Goal: Information Seeking & Learning: Learn about a topic

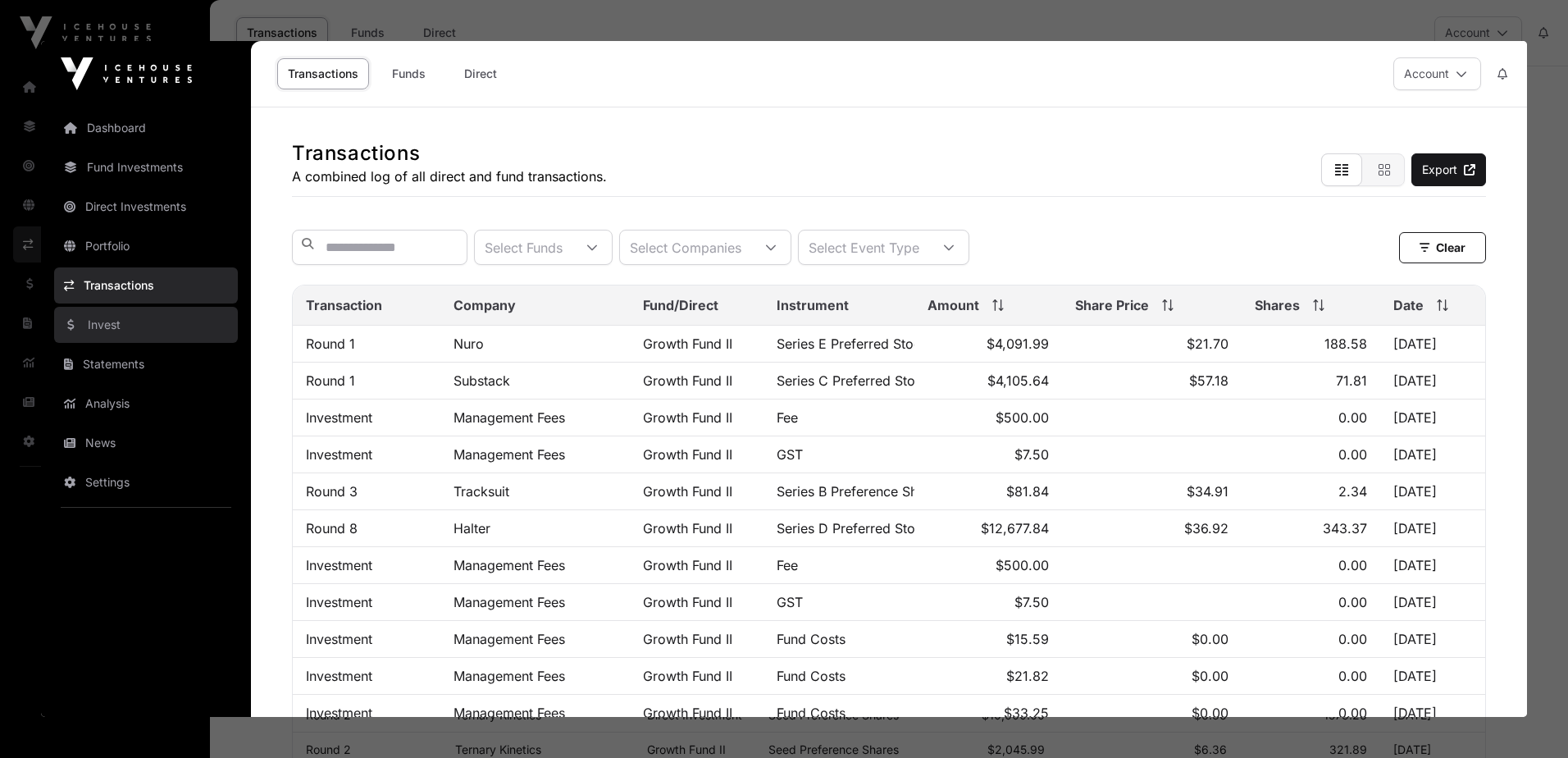
click at [107, 312] on link "Invest" at bounding box center [146, 325] width 184 height 36
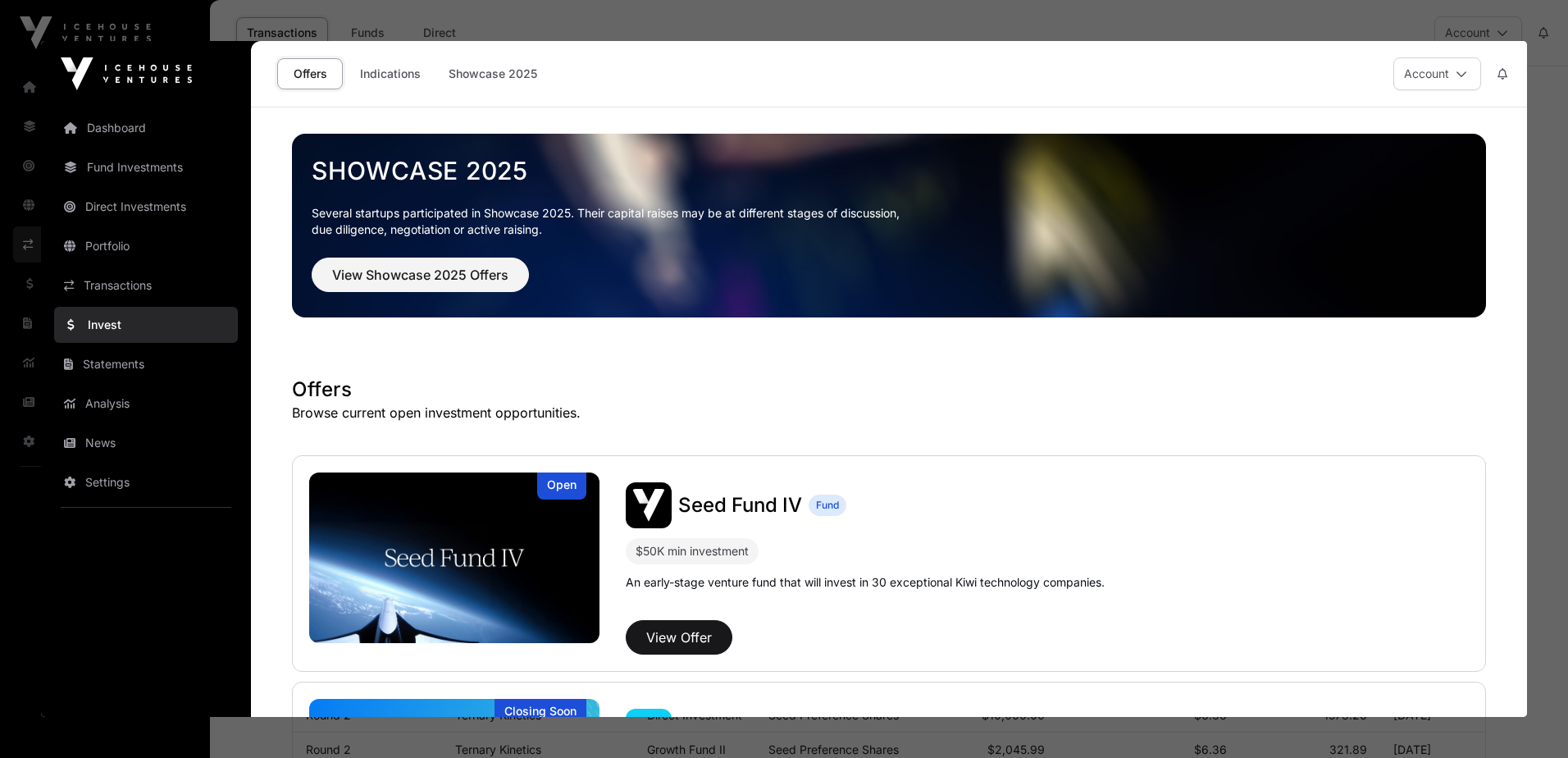
click at [1236, 20] on div at bounding box center [784, 379] width 1568 height 758
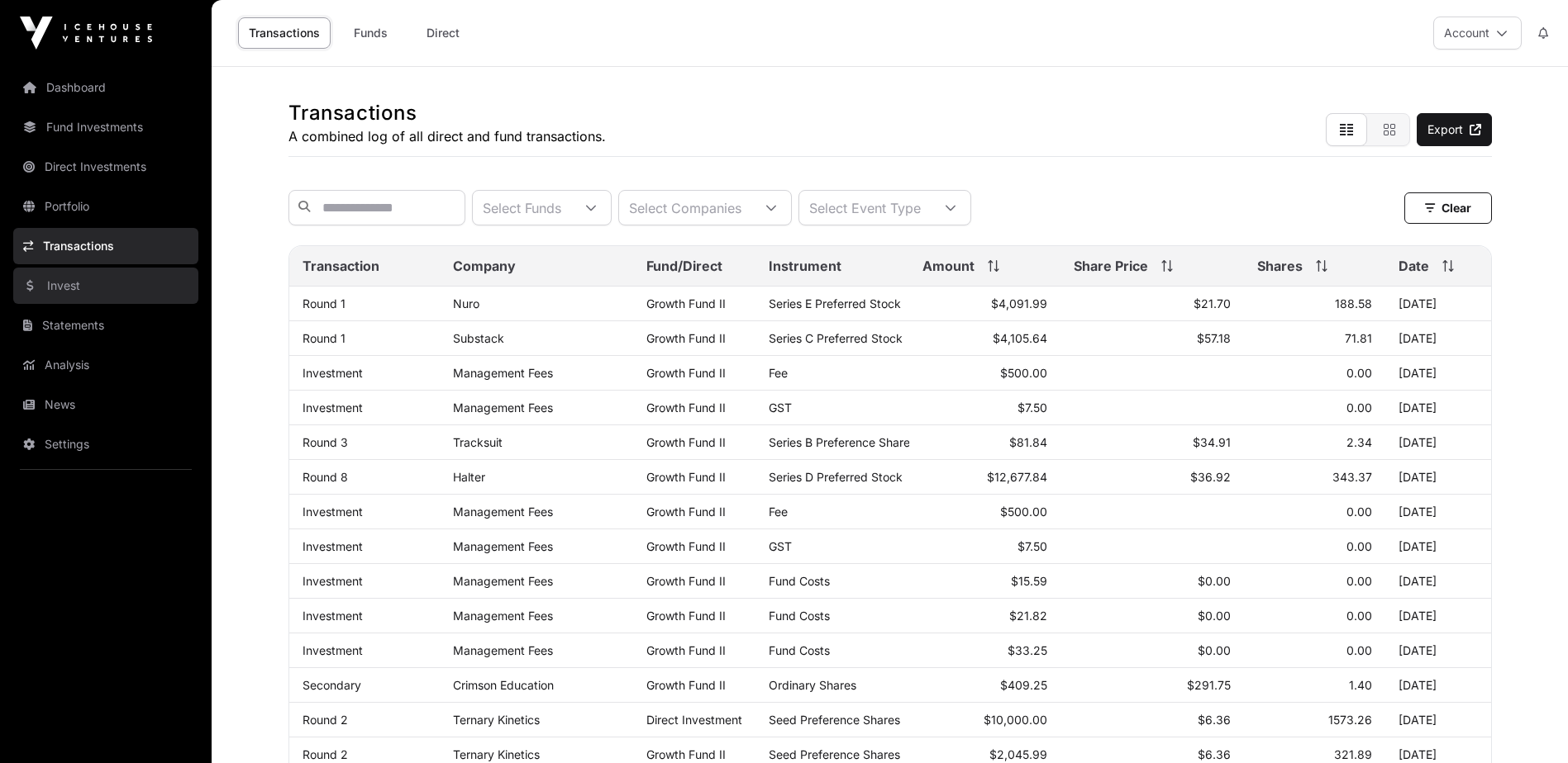
click at [94, 285] on link "Invest" at bounding box center [106, 286] width 185 height 37
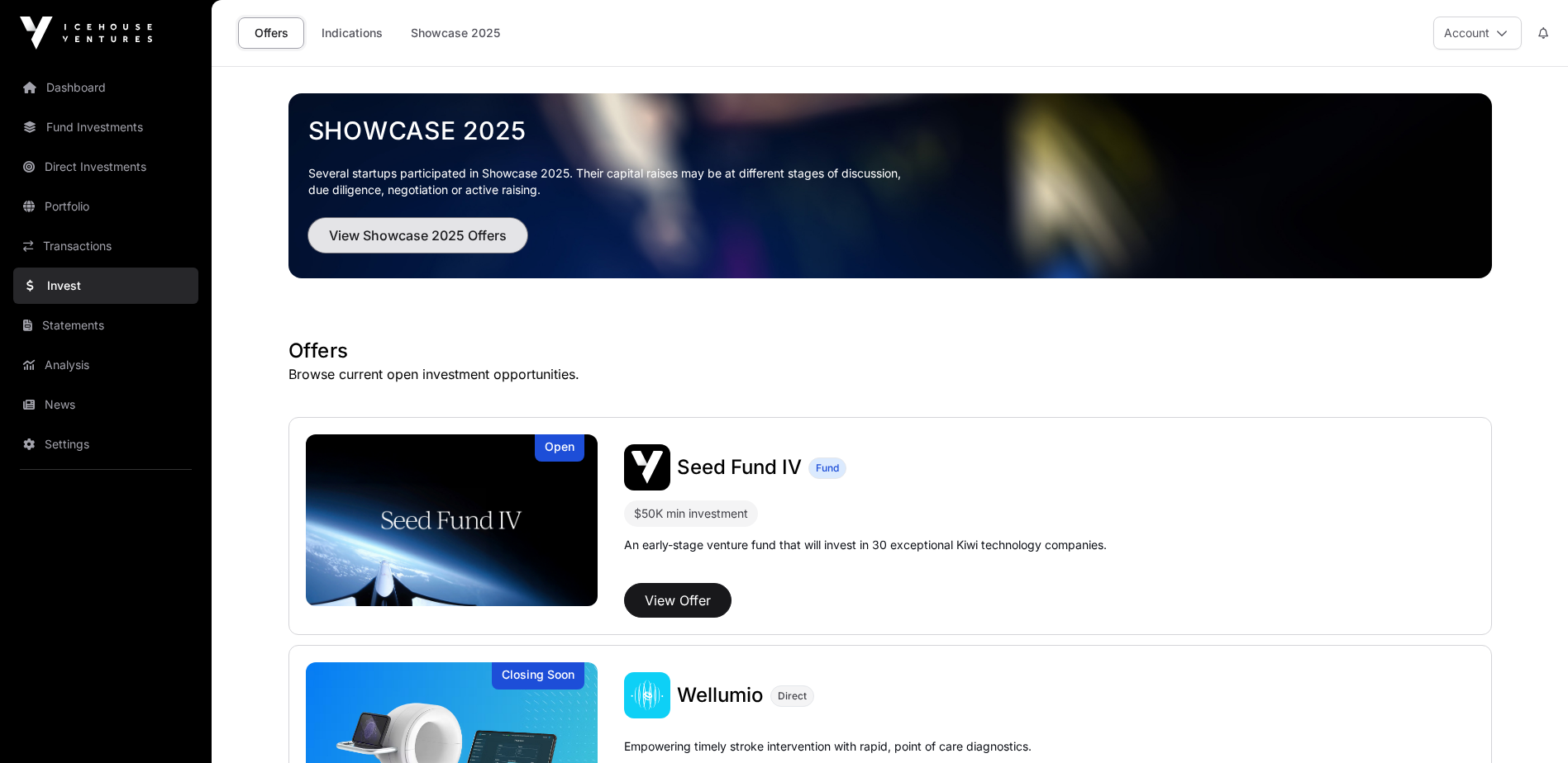
click at [419, 221] on button "View Showcase 2025 Offers" at bounding box center [417, 235] width 219 height 35
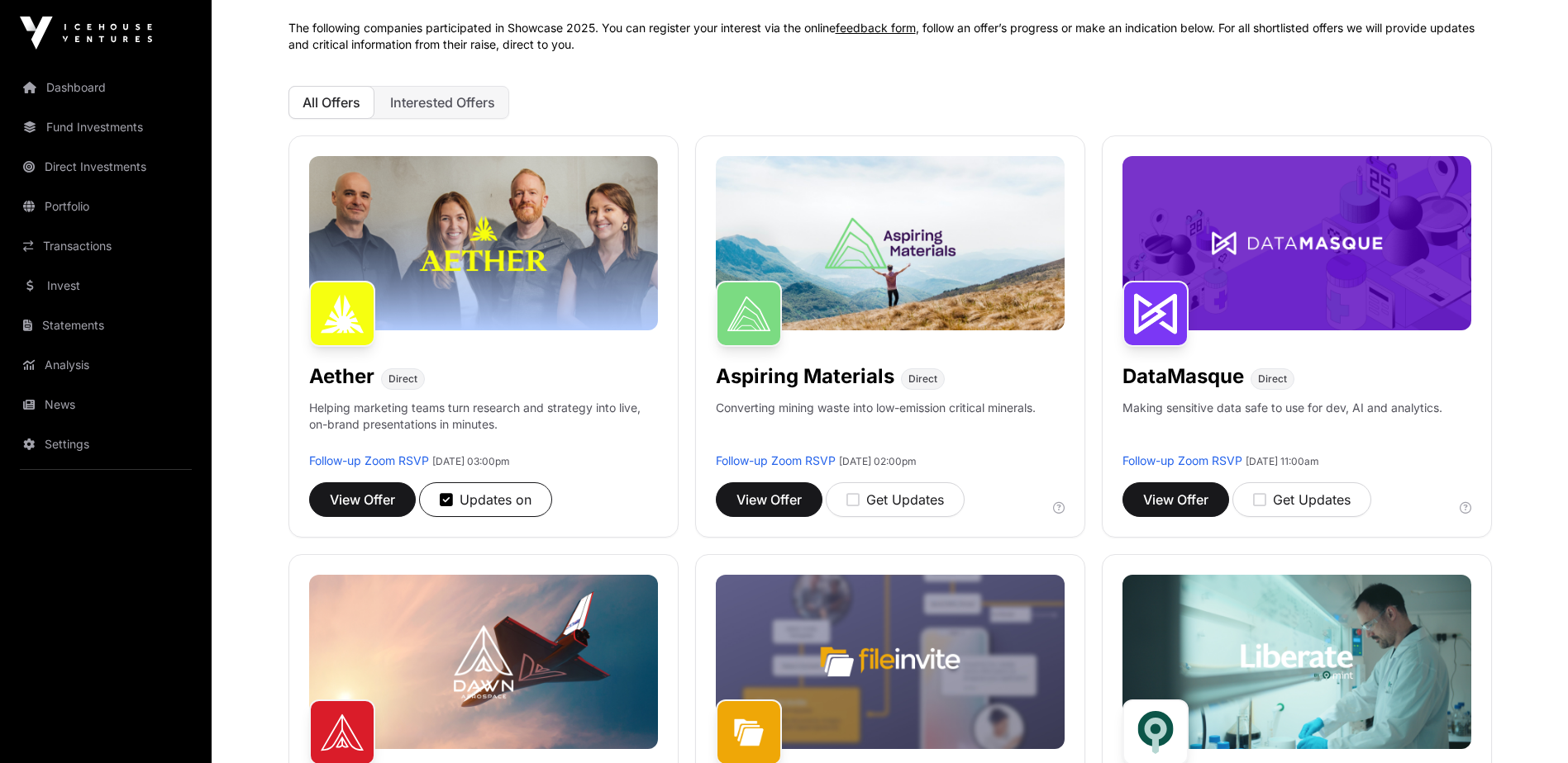
scroll to position [165, 0]
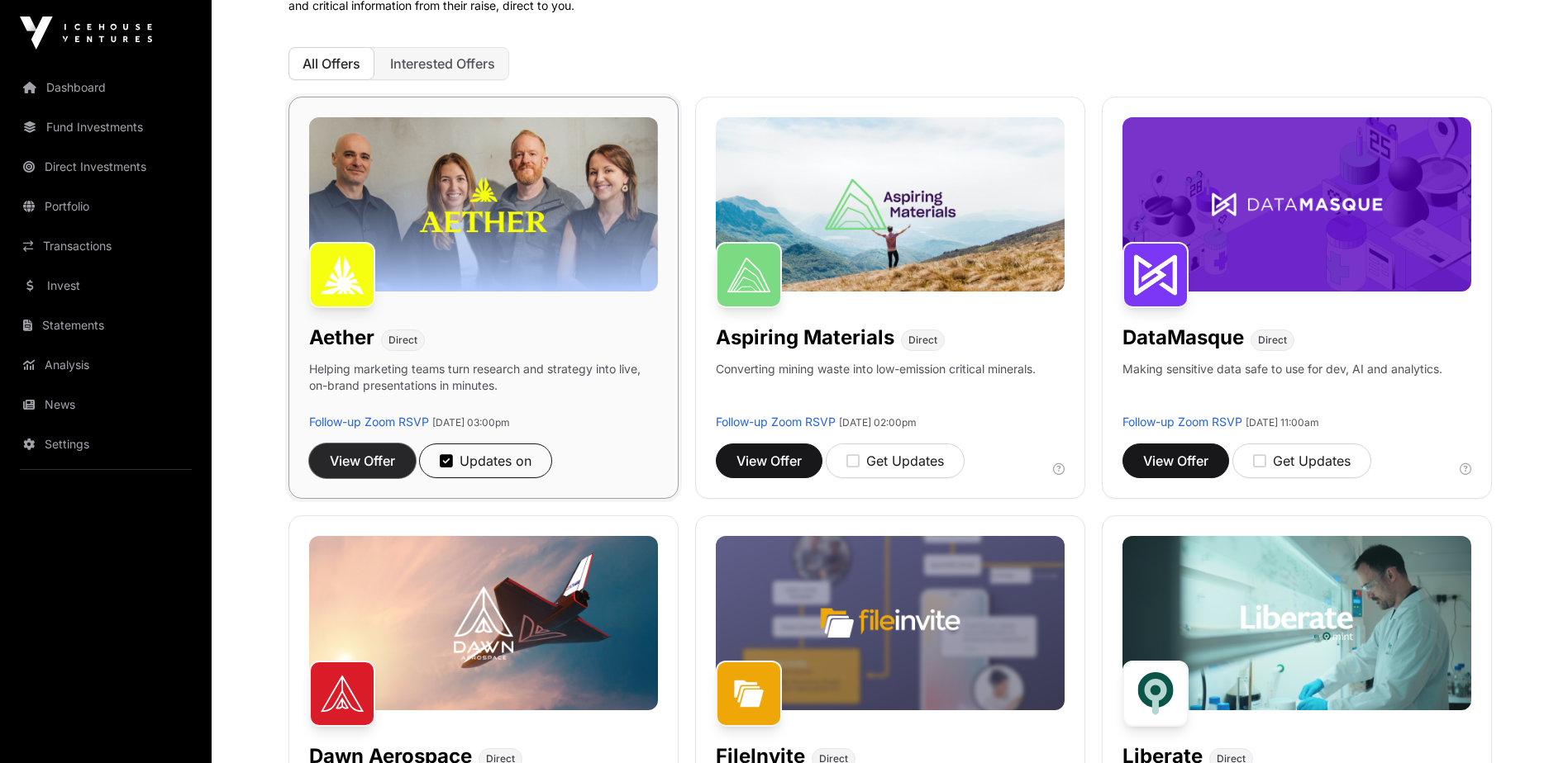
click at [354, 450] on button "View Offer" at bounding box center [362, 461] width 106 height 35
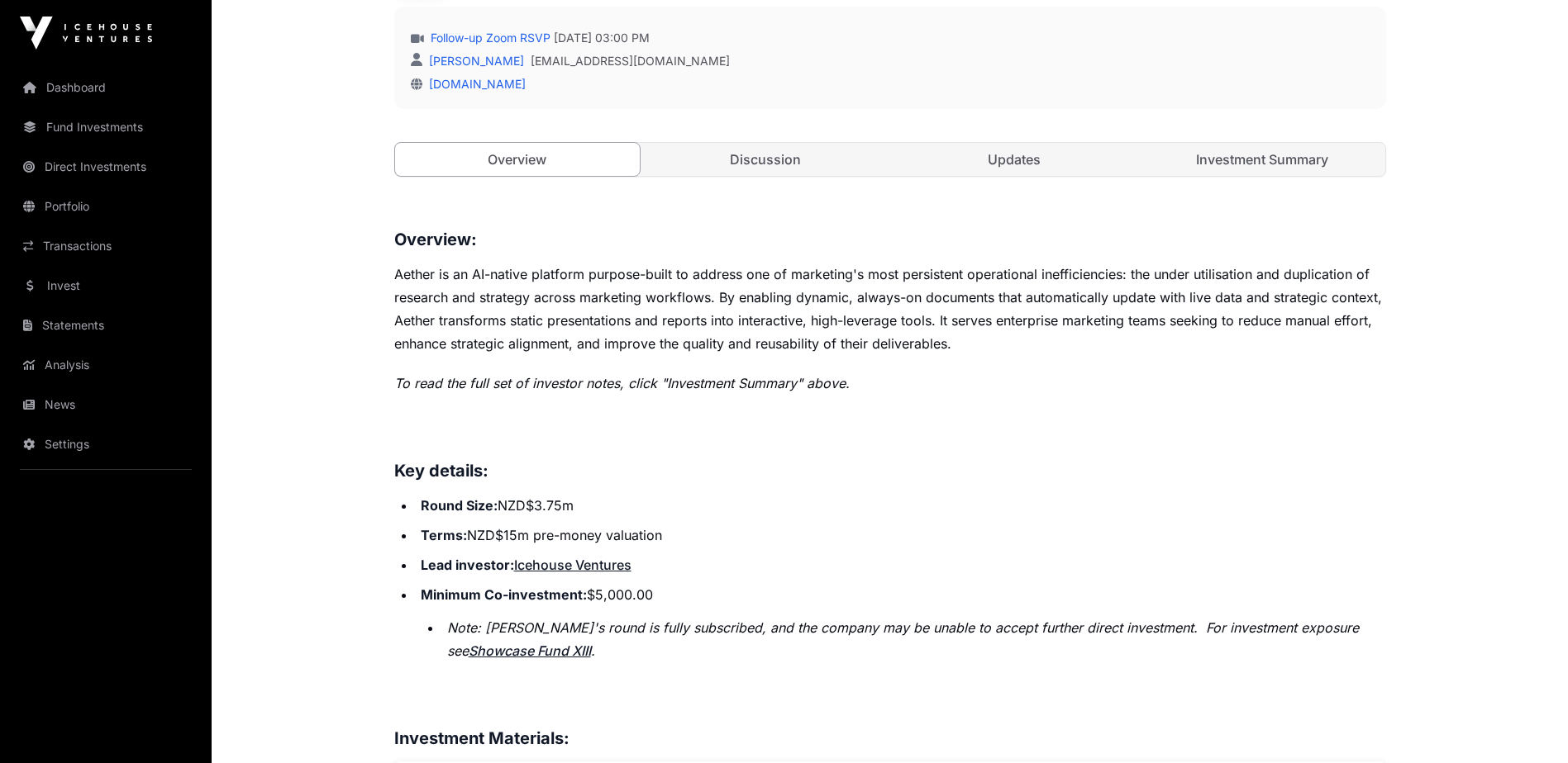
scroll to position [578, 0]
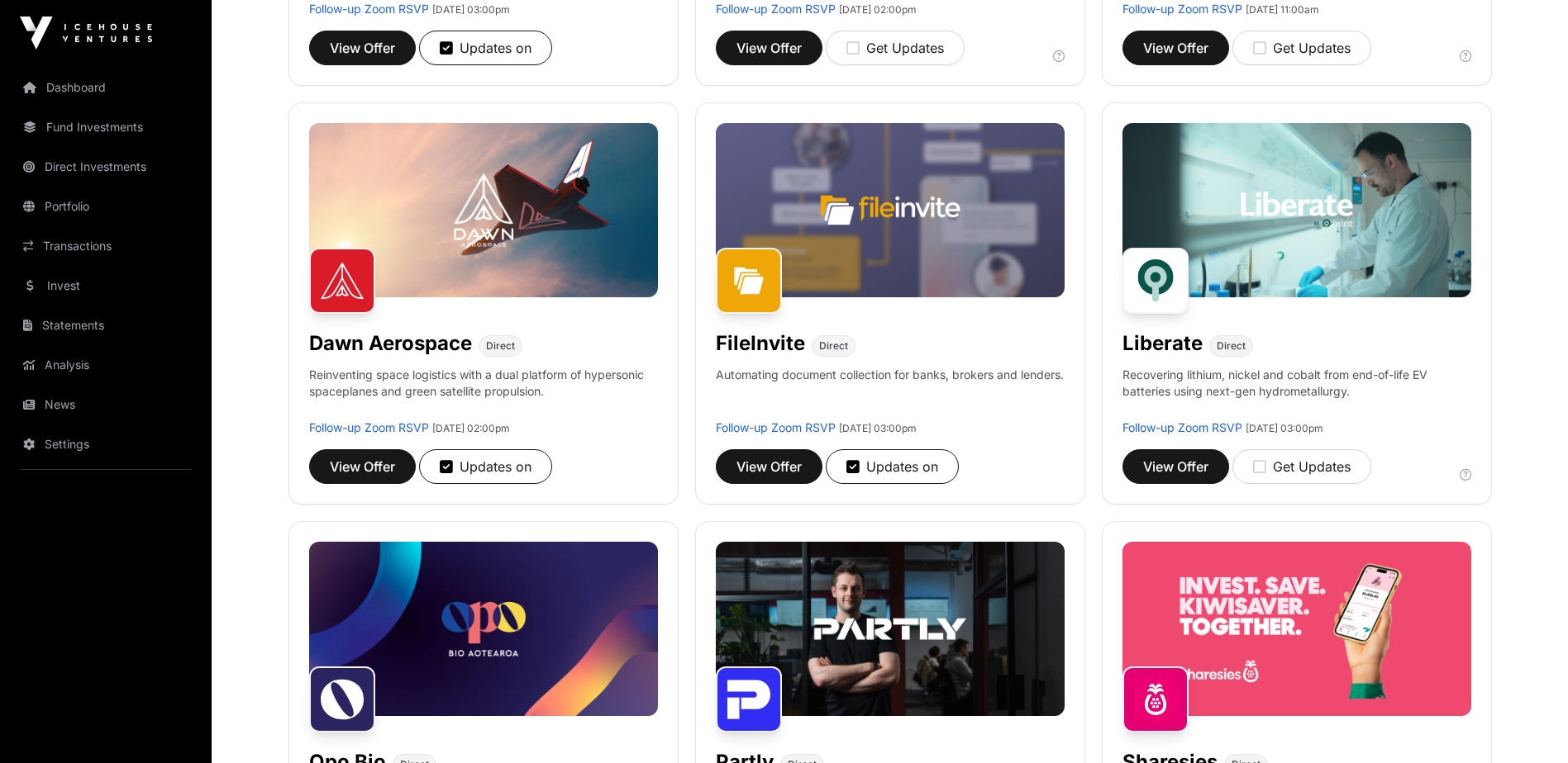
scroll to position [165, 0]
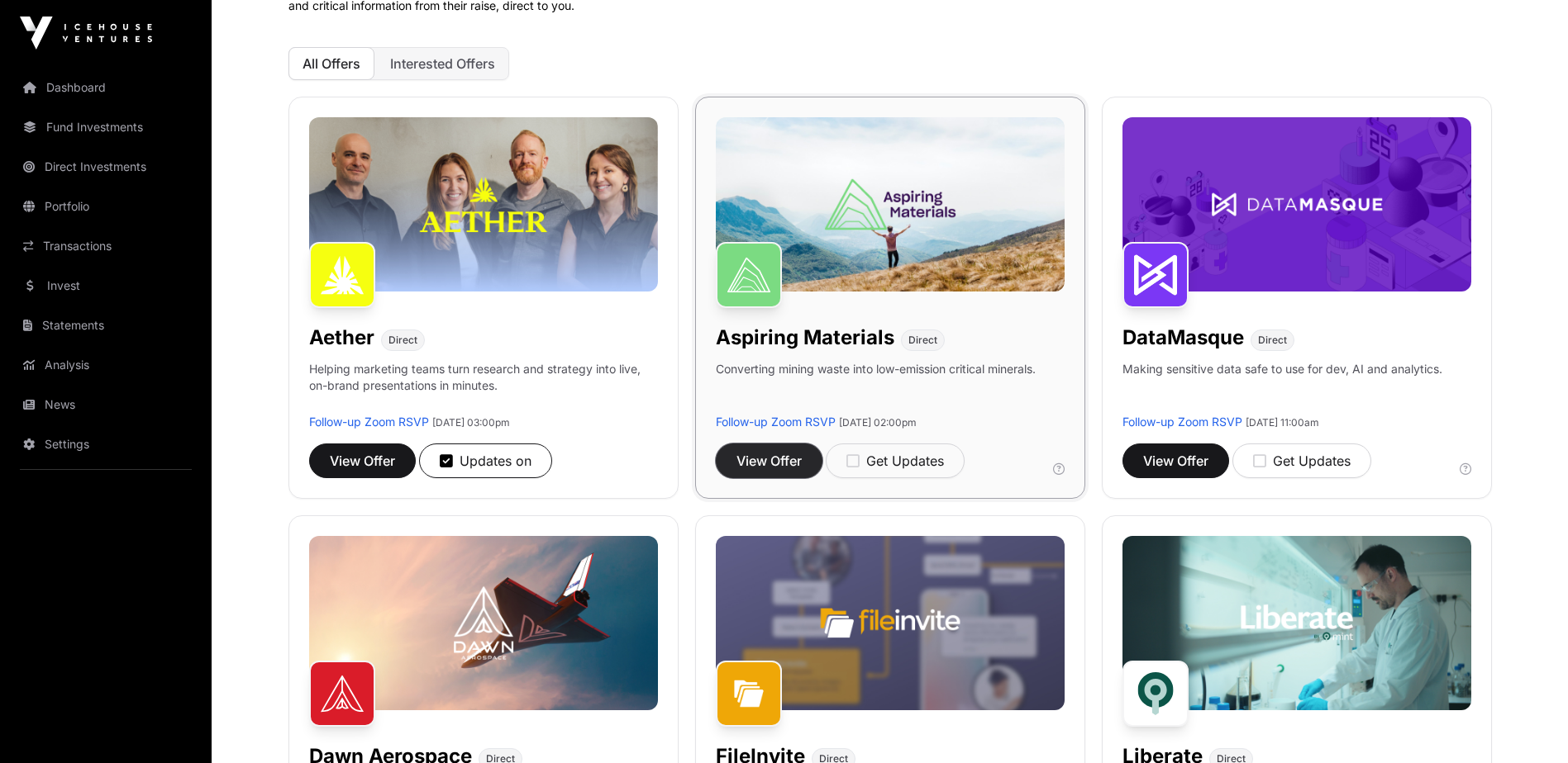
click at [748, 467] on span "View Offer" at bounding box center [769, 460] width 65 height 20
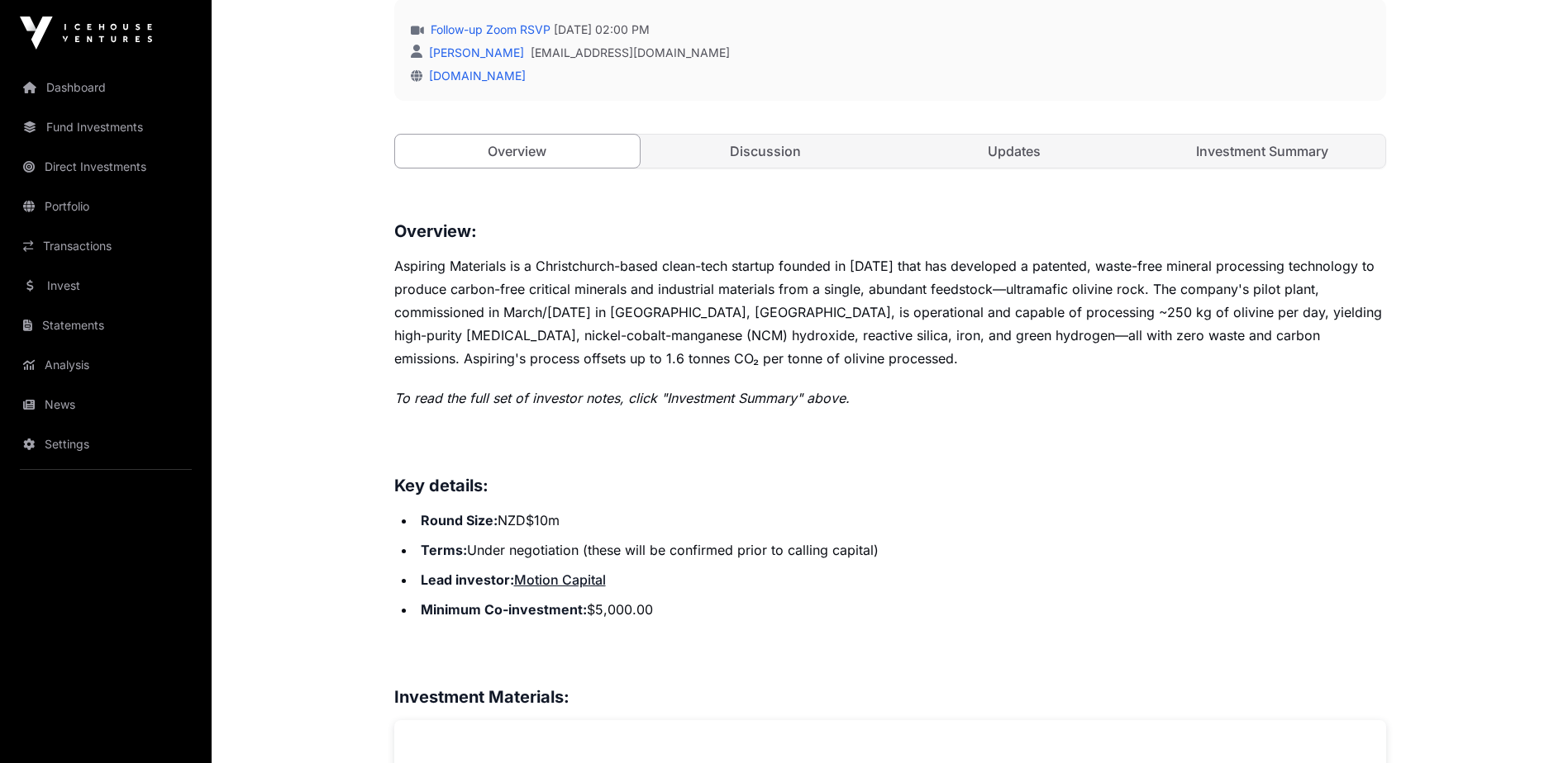
scroll to position [578, 0]
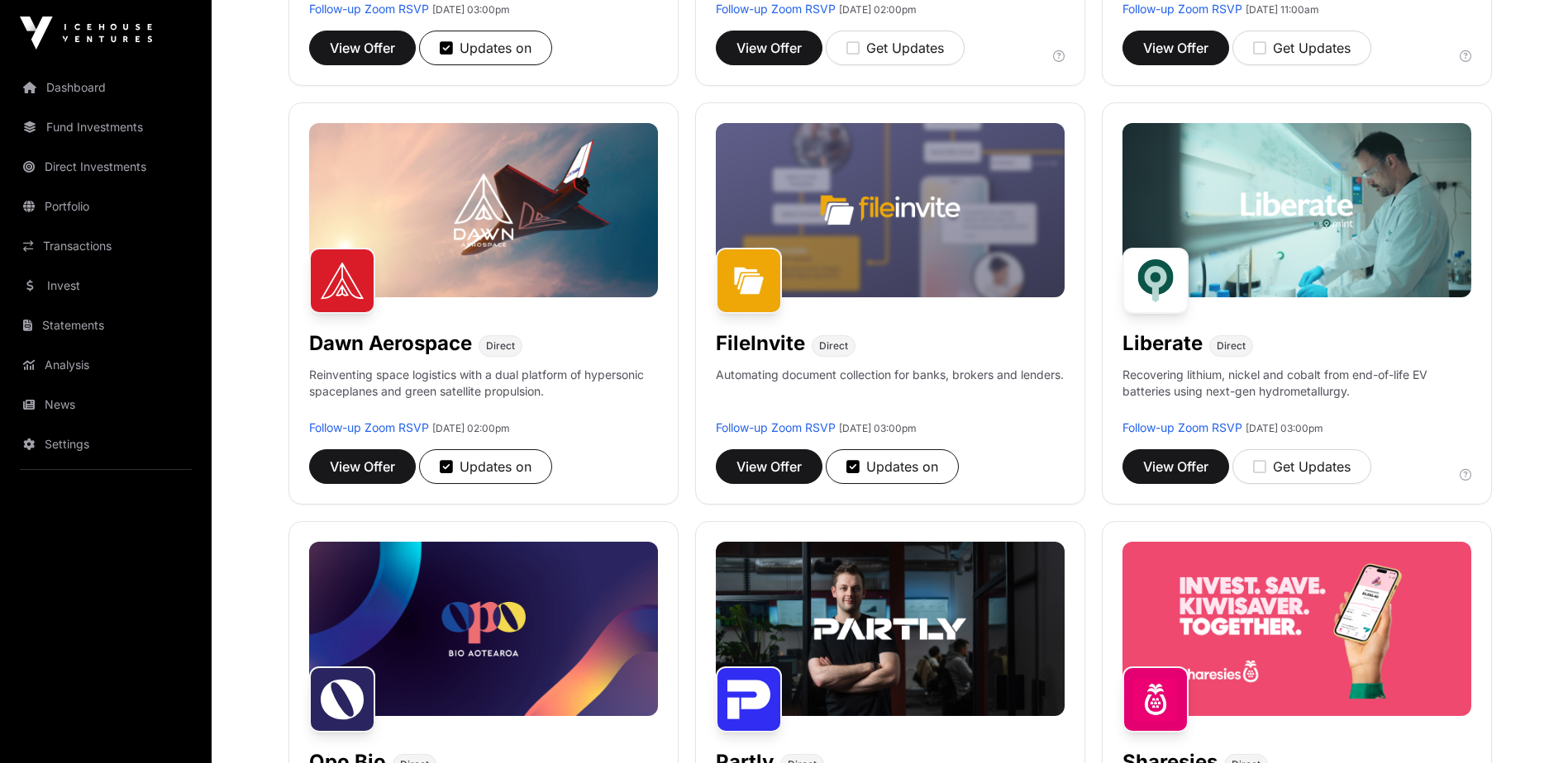
scroll to position [165, 0]
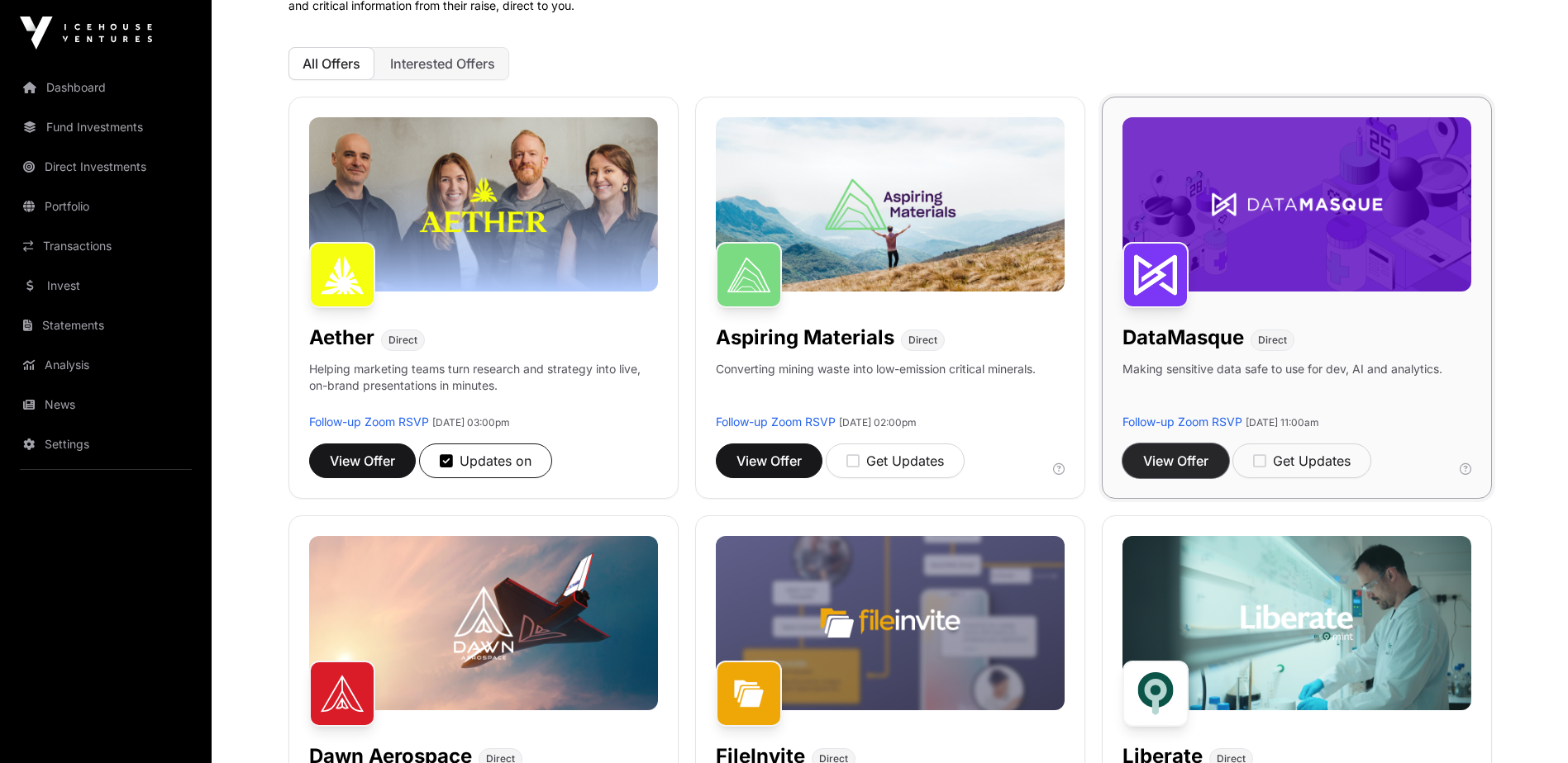
click at [1158, 461] on span "View Offer" at bounding box center [1175, 460] width 65 height 20
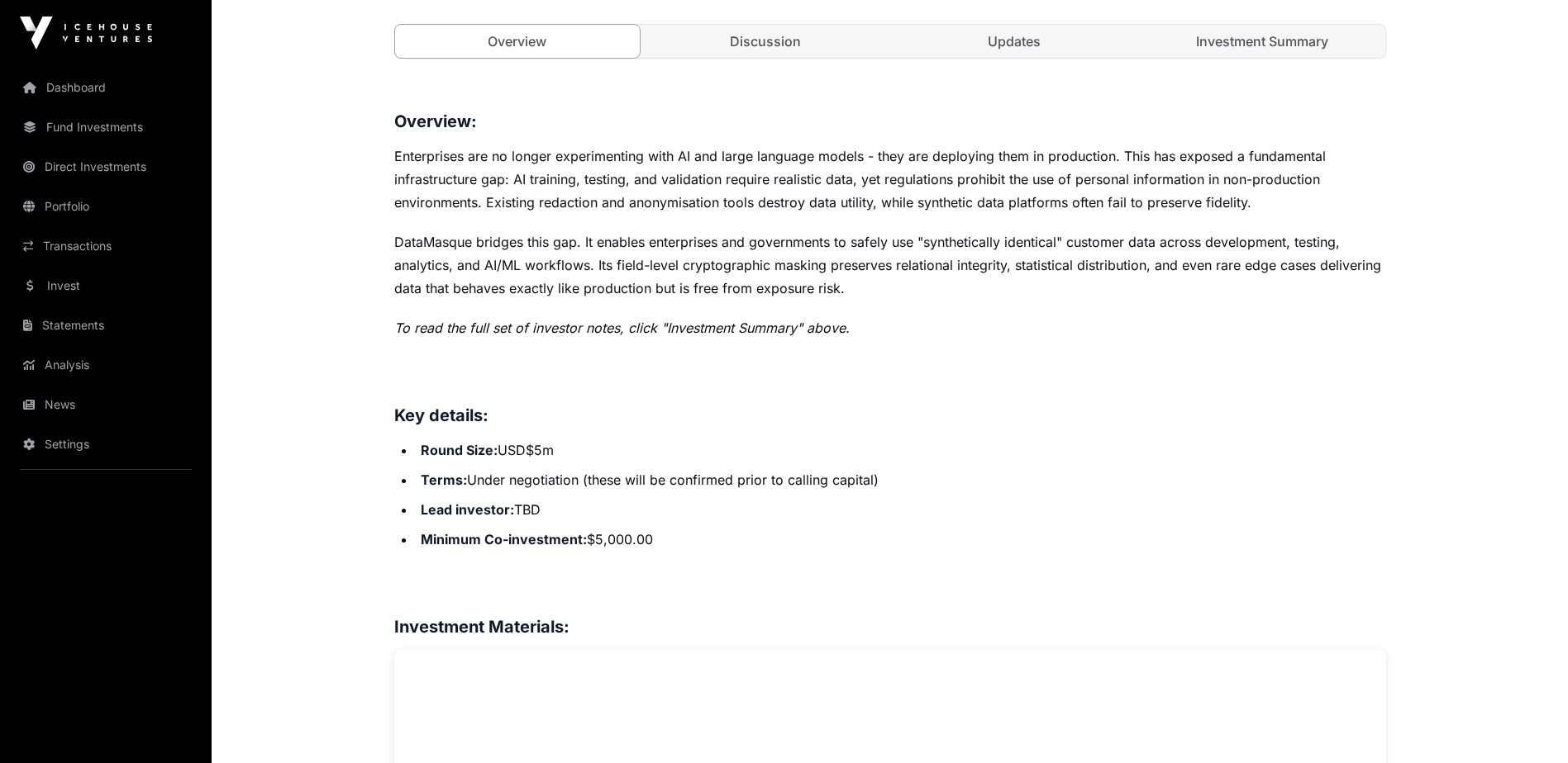
scroll to position [661, 0]
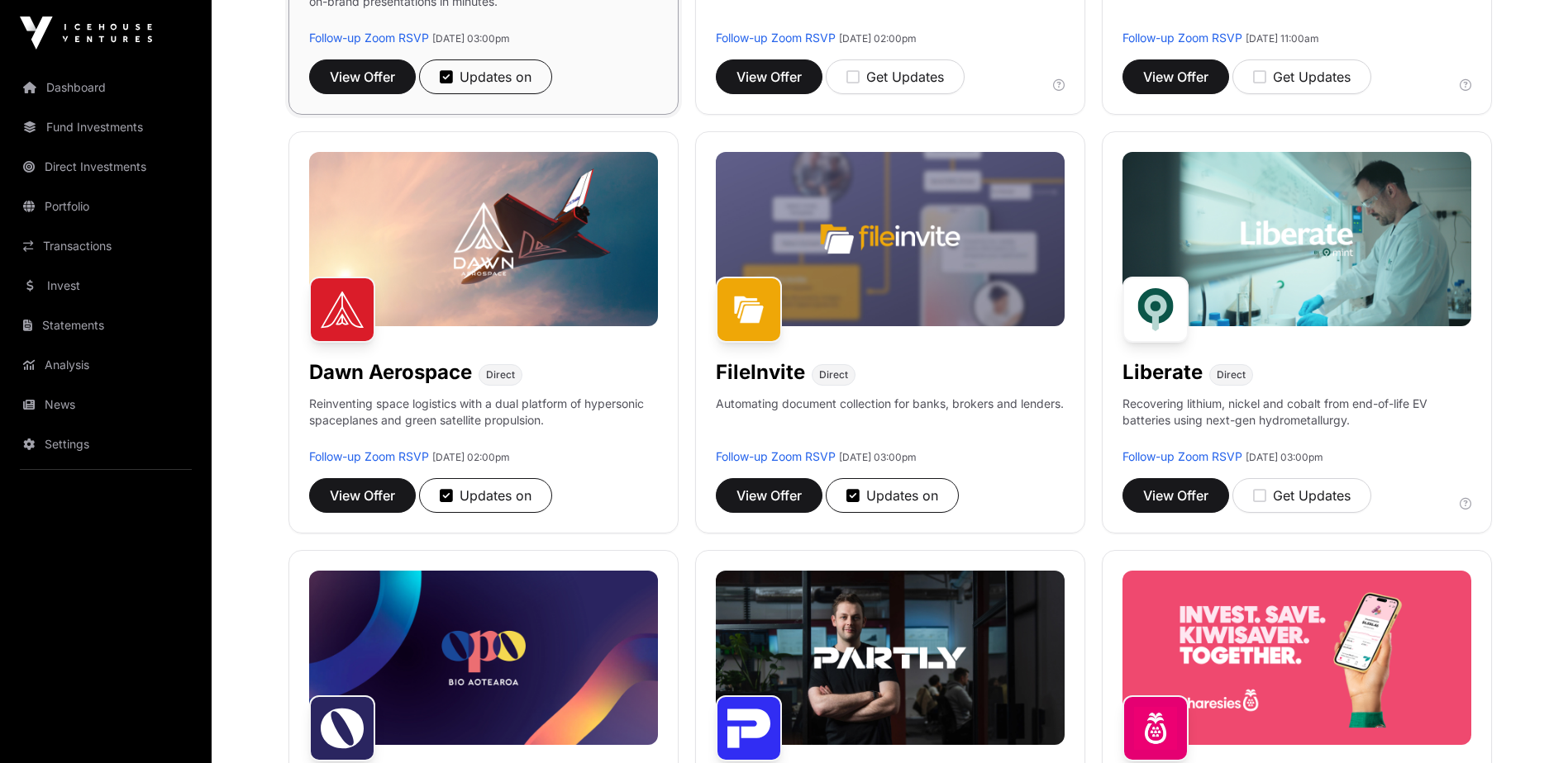
scroll to position [578, 0]
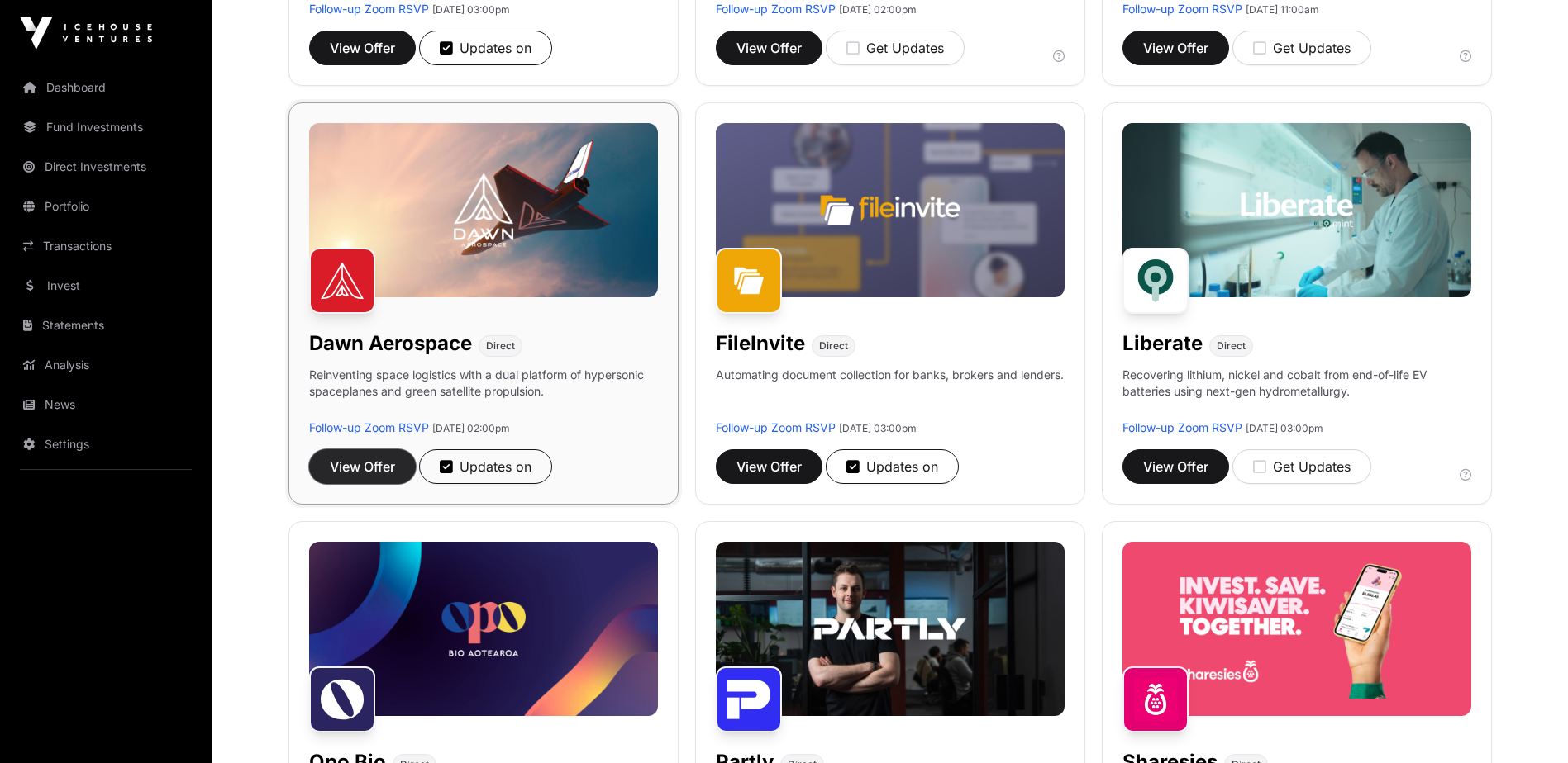
click at [361, 466] on span "View Offer" at bounding box center [362, 467] width 65 height 20
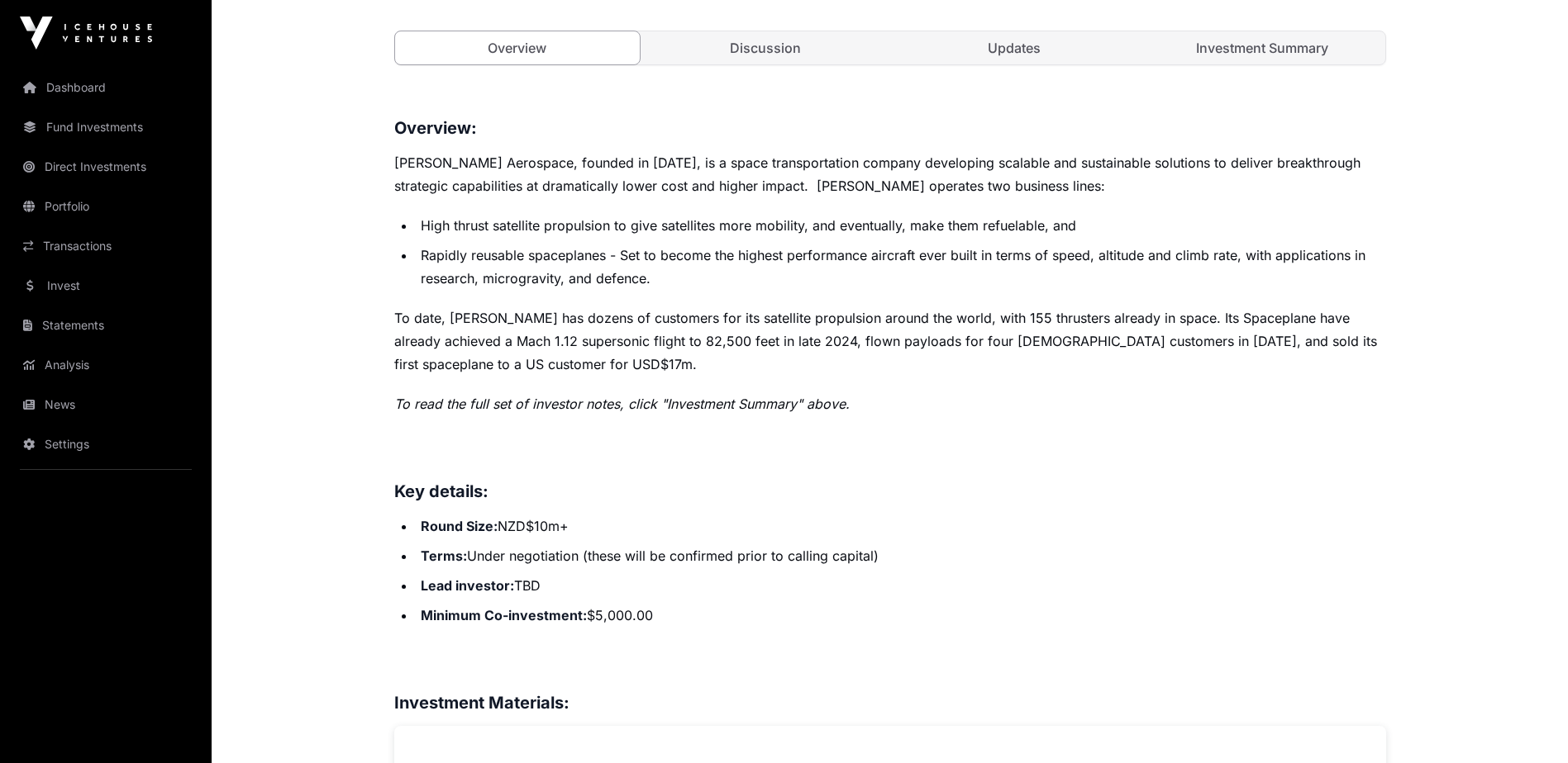
scroll to position [744, 0]
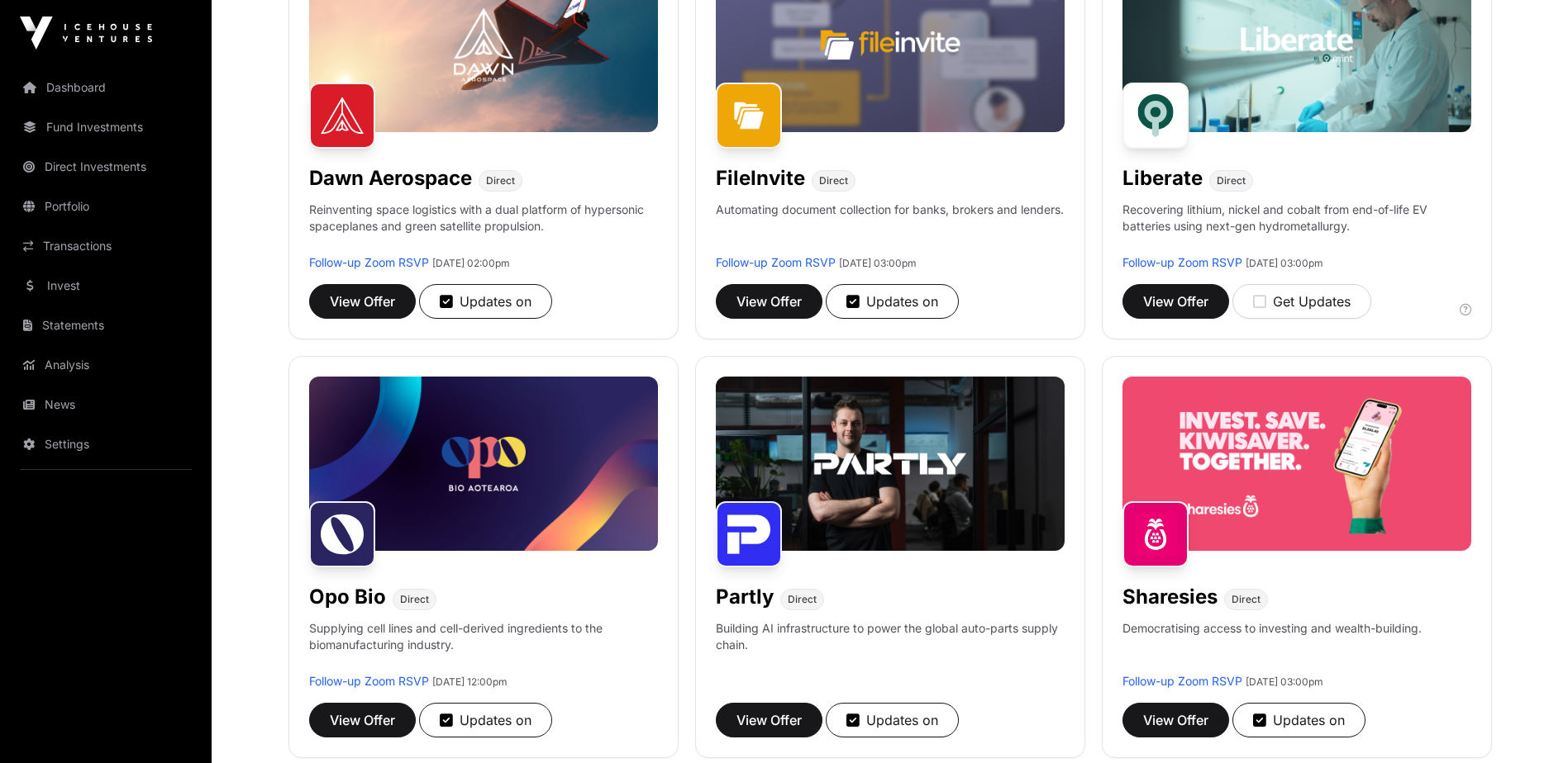
scroll to position [578, 0]
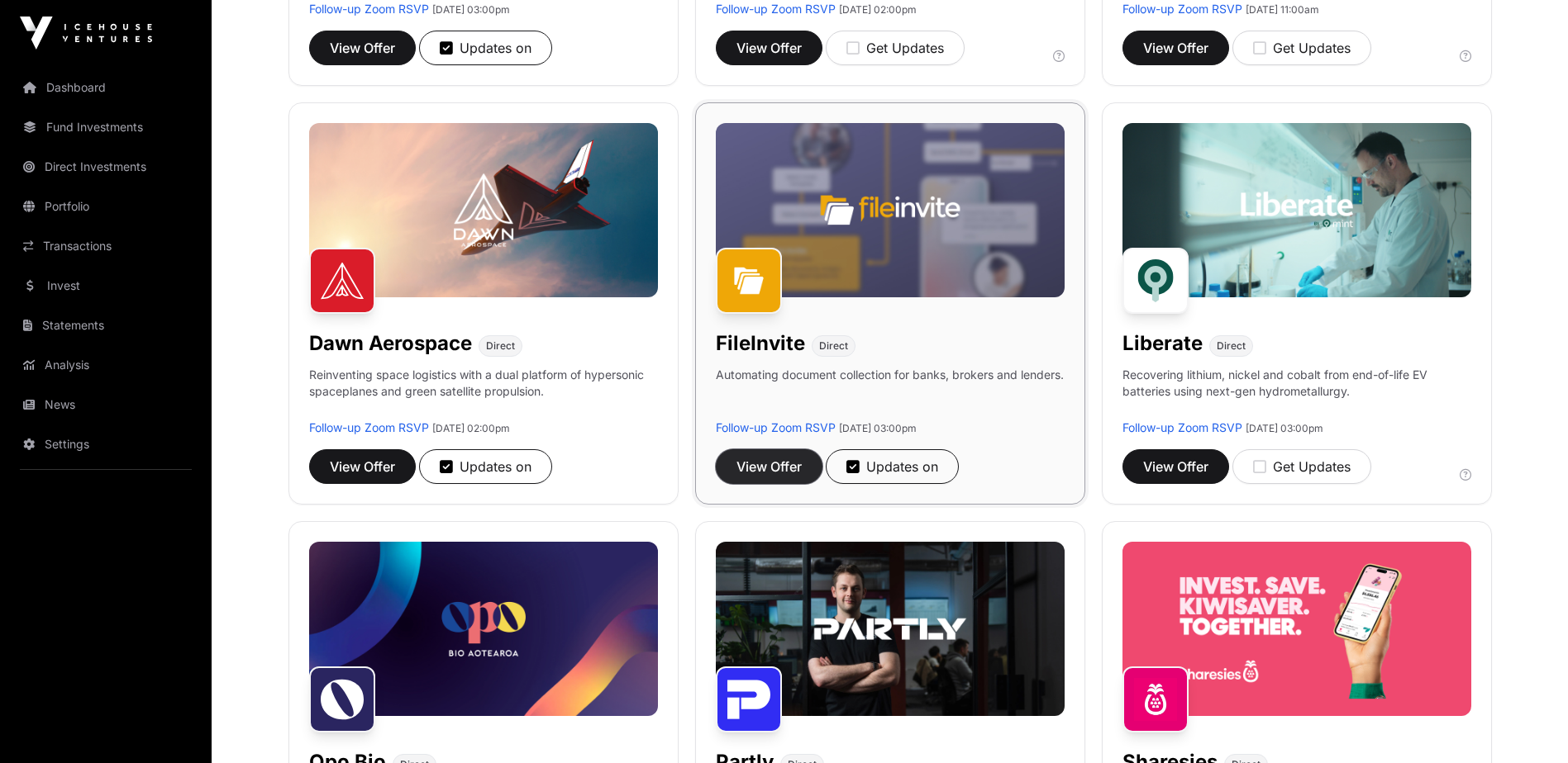
click at [783, 463] on span "View Offer" at bounding box center [769, 467] width 65 height 20
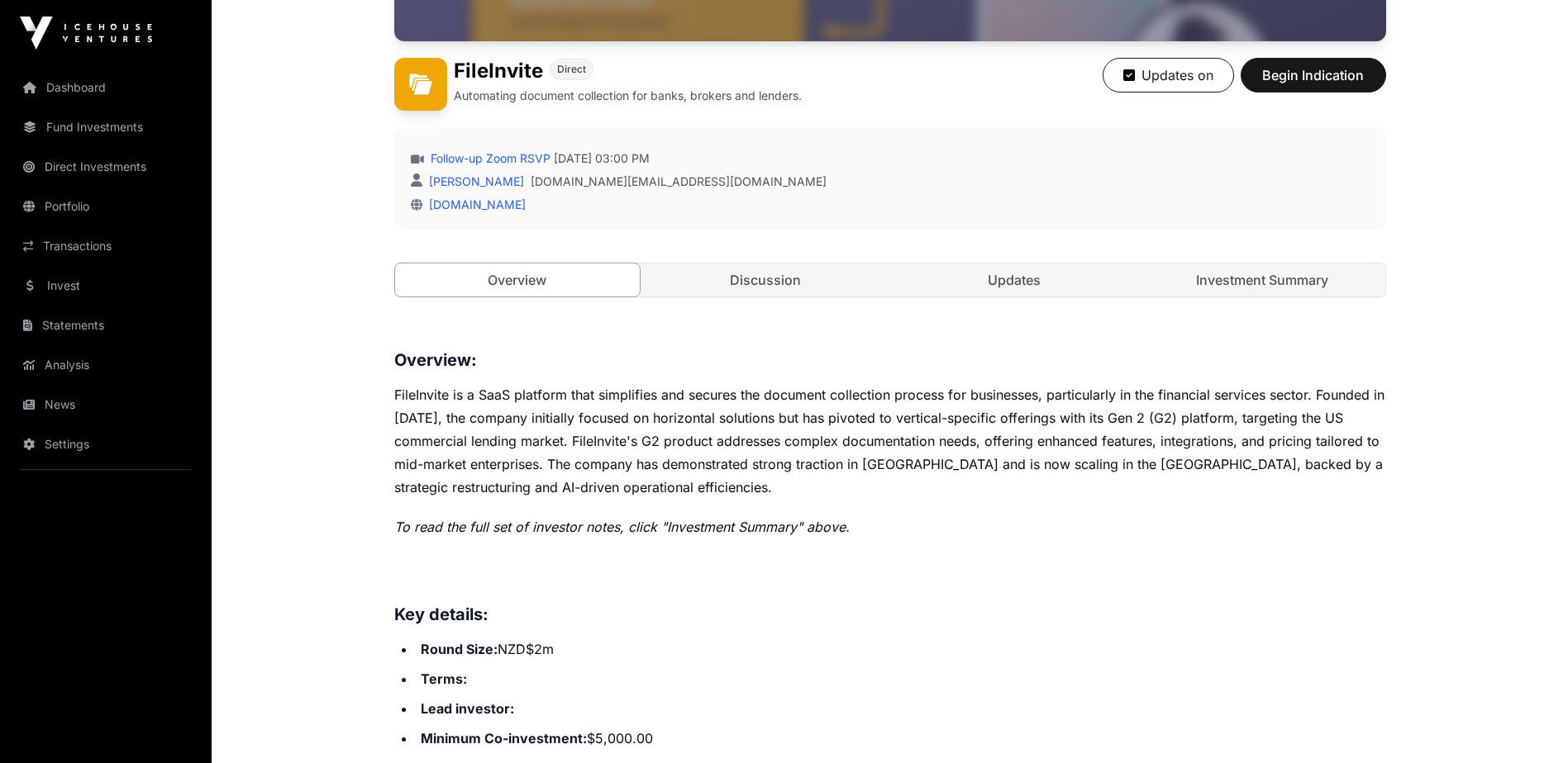
scroll to position [495, 0]
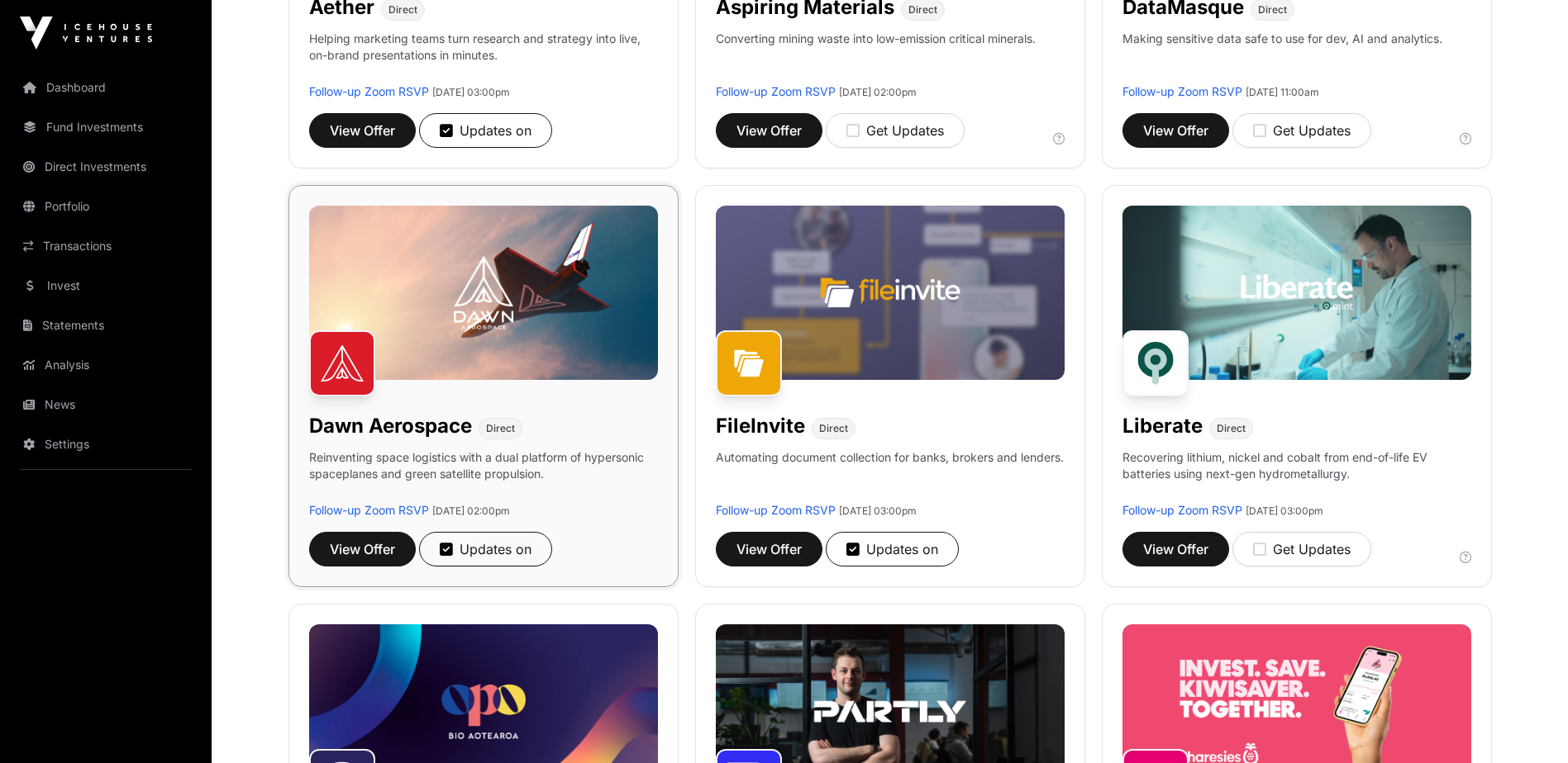
scroll to position [578, 0]
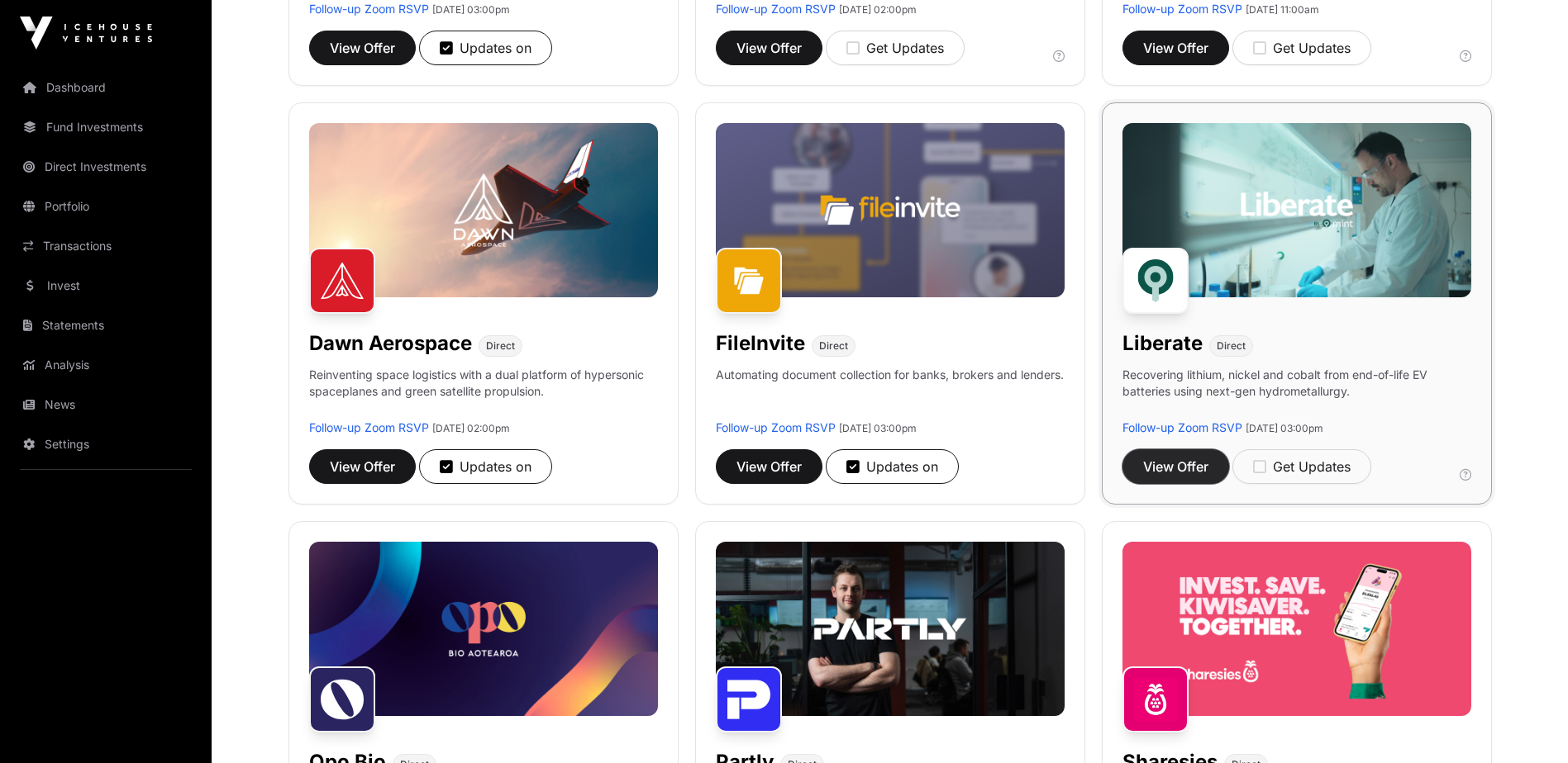
click at [1205, 463] on span "View Offer" at bounding box center [1175, 467] width 65 height 20
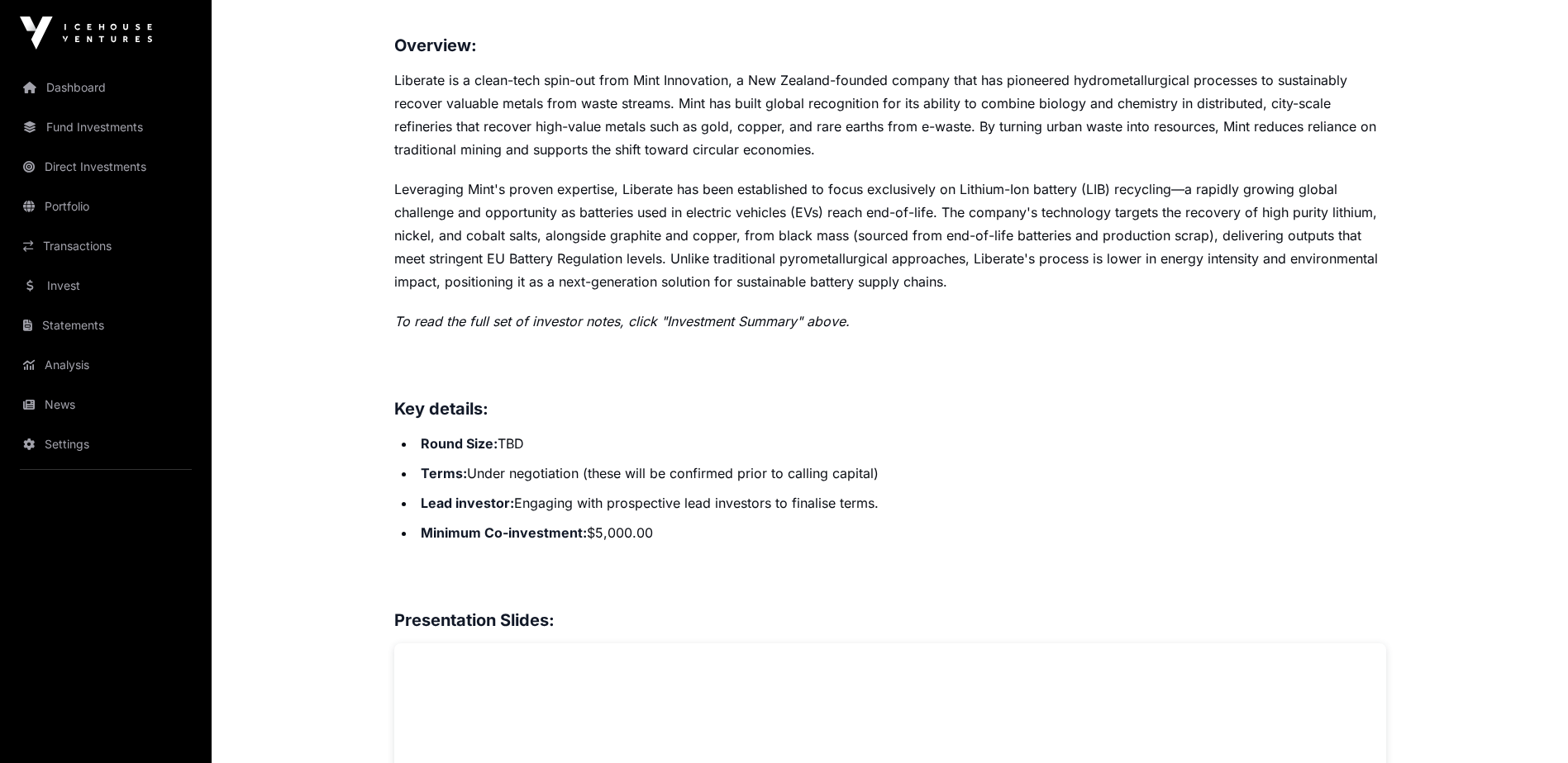
scroll to position [744, 0]
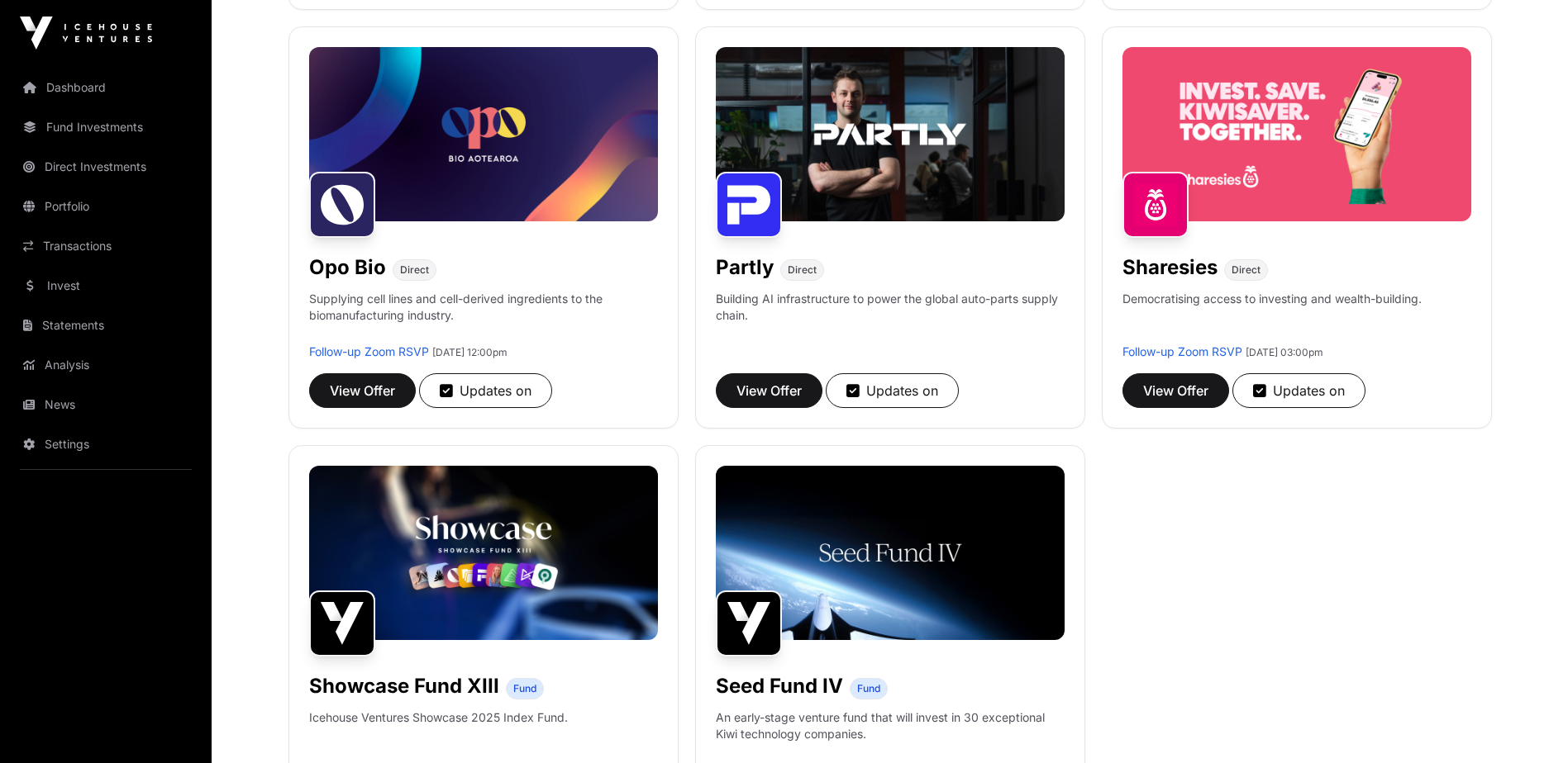
scroll to position [1074, 0]
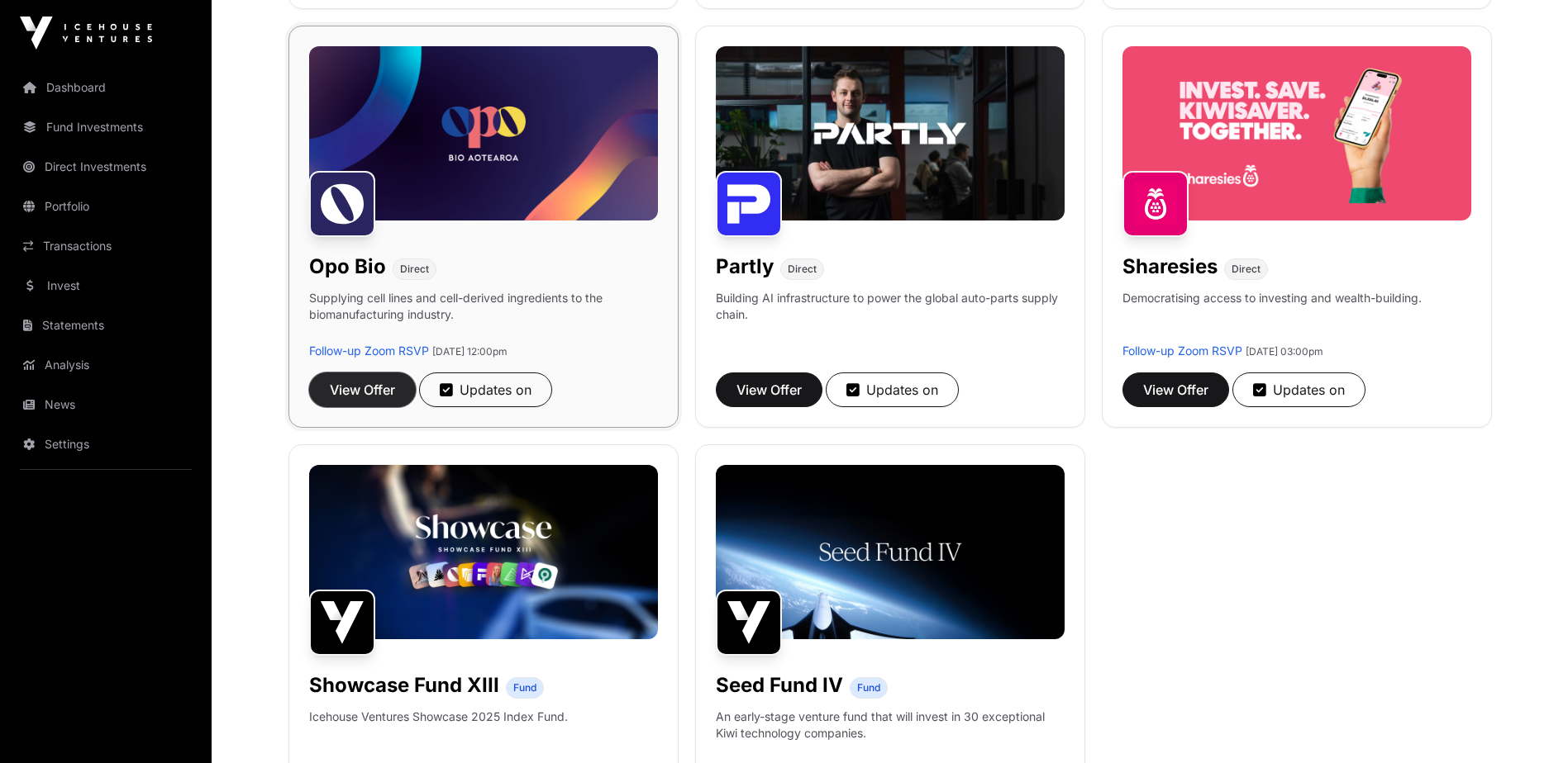
click at [362, 396] on span "View Offer" at bounding box center [362, 390] width 65 height 20
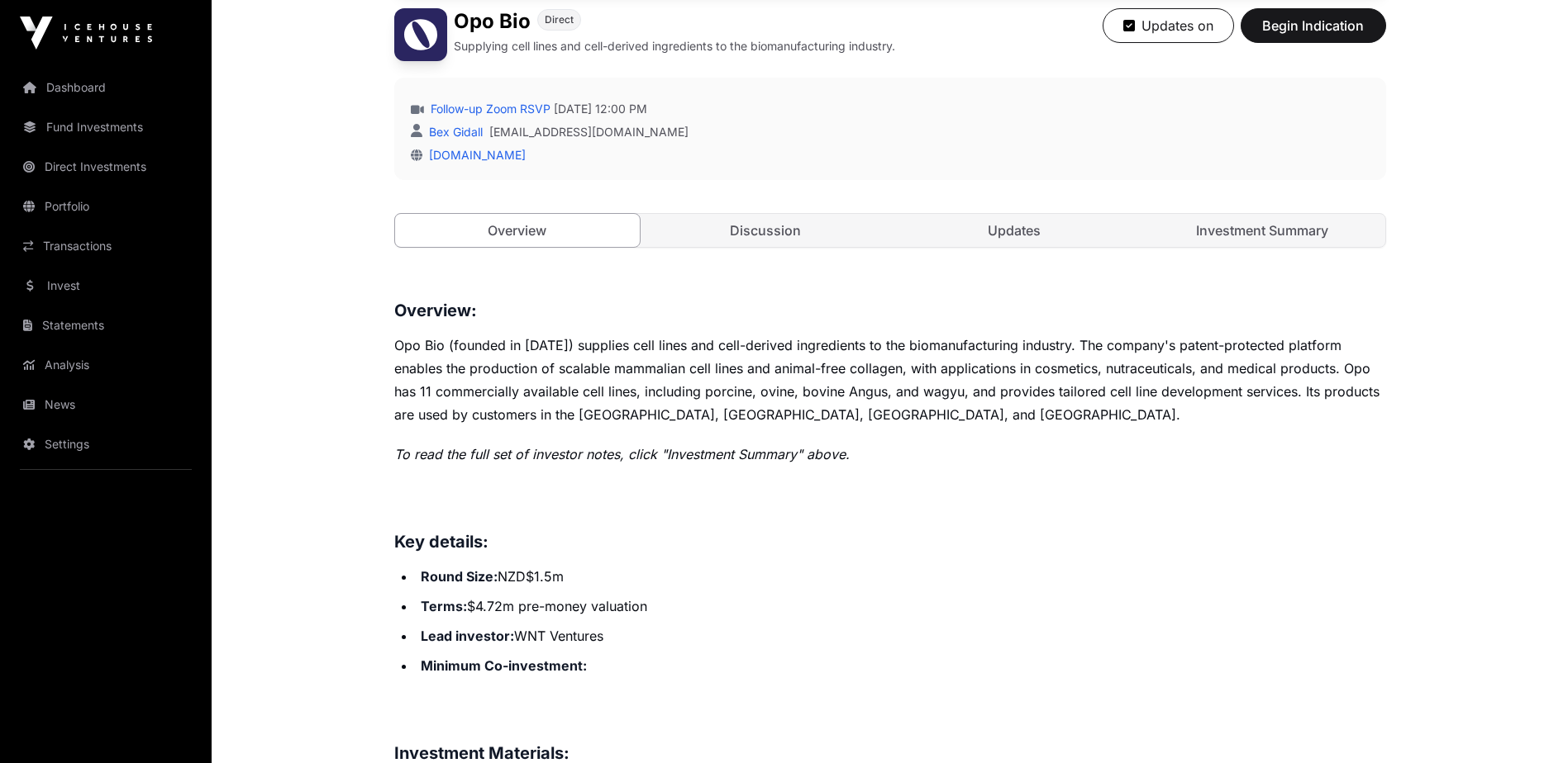
scroll to position [495, 0]
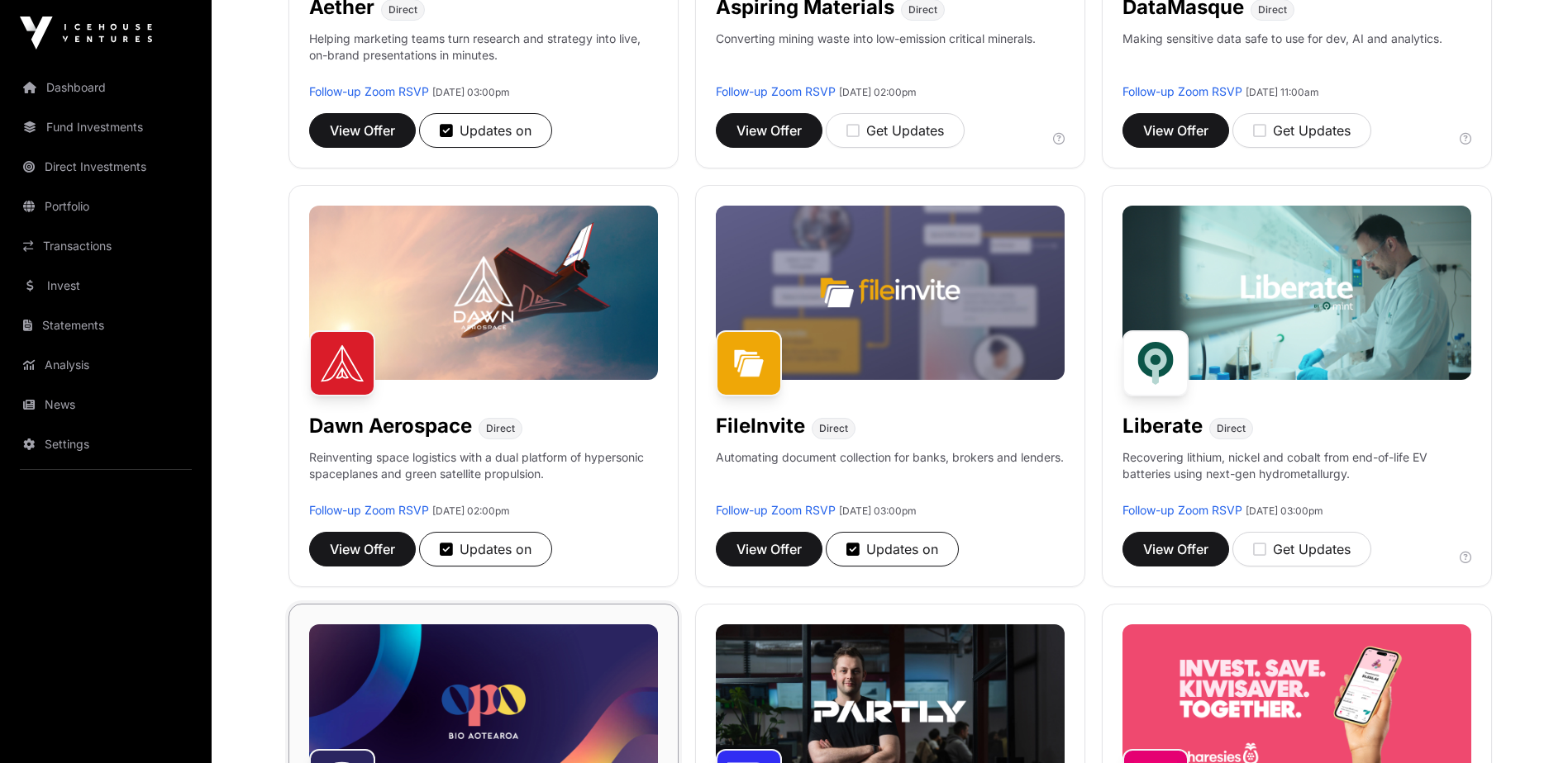
scroll to position [1074, 0]
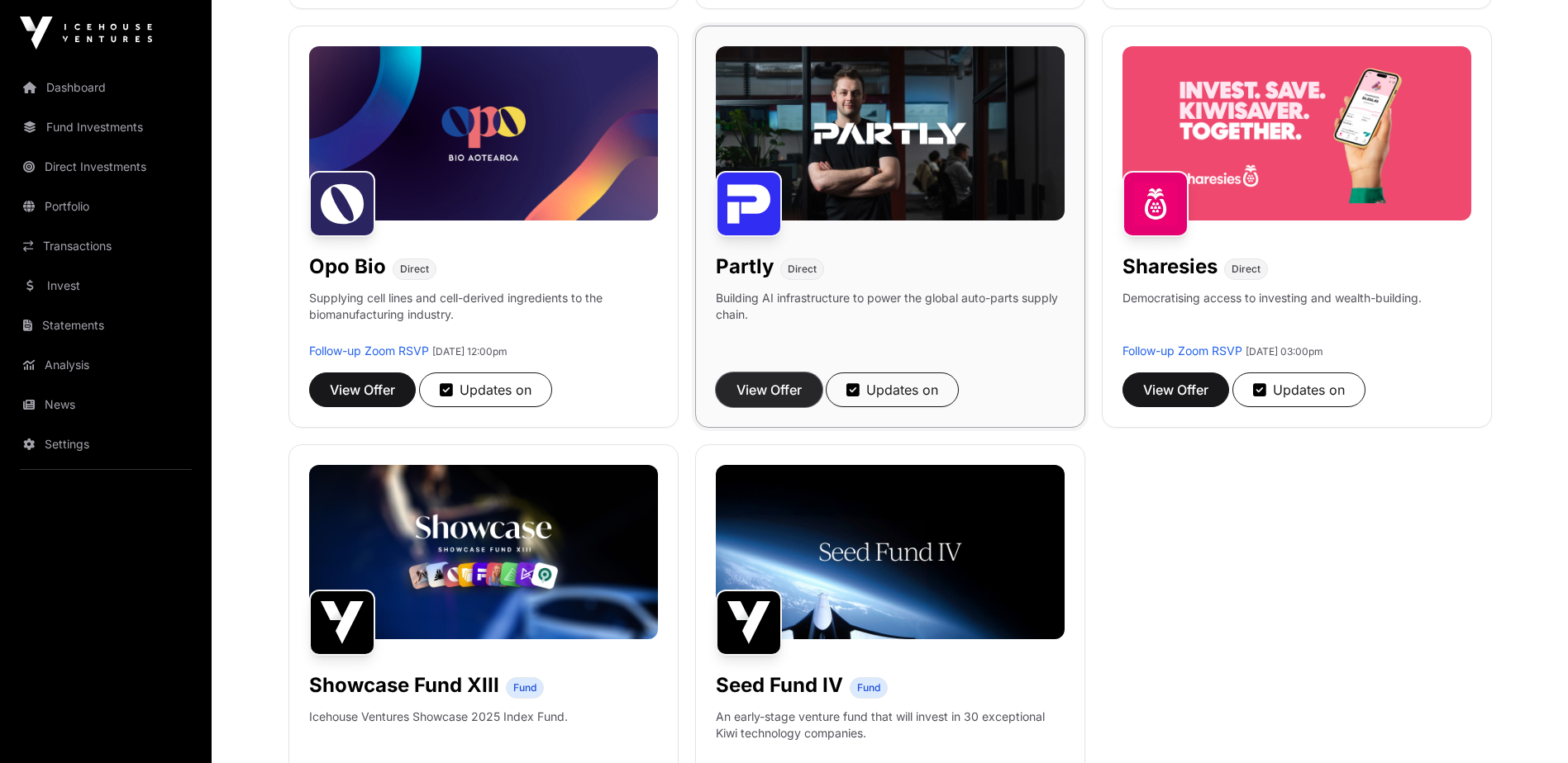
click at [788, 388] on span "View Offer" at bounding box center [769, 390] width 65 height 20
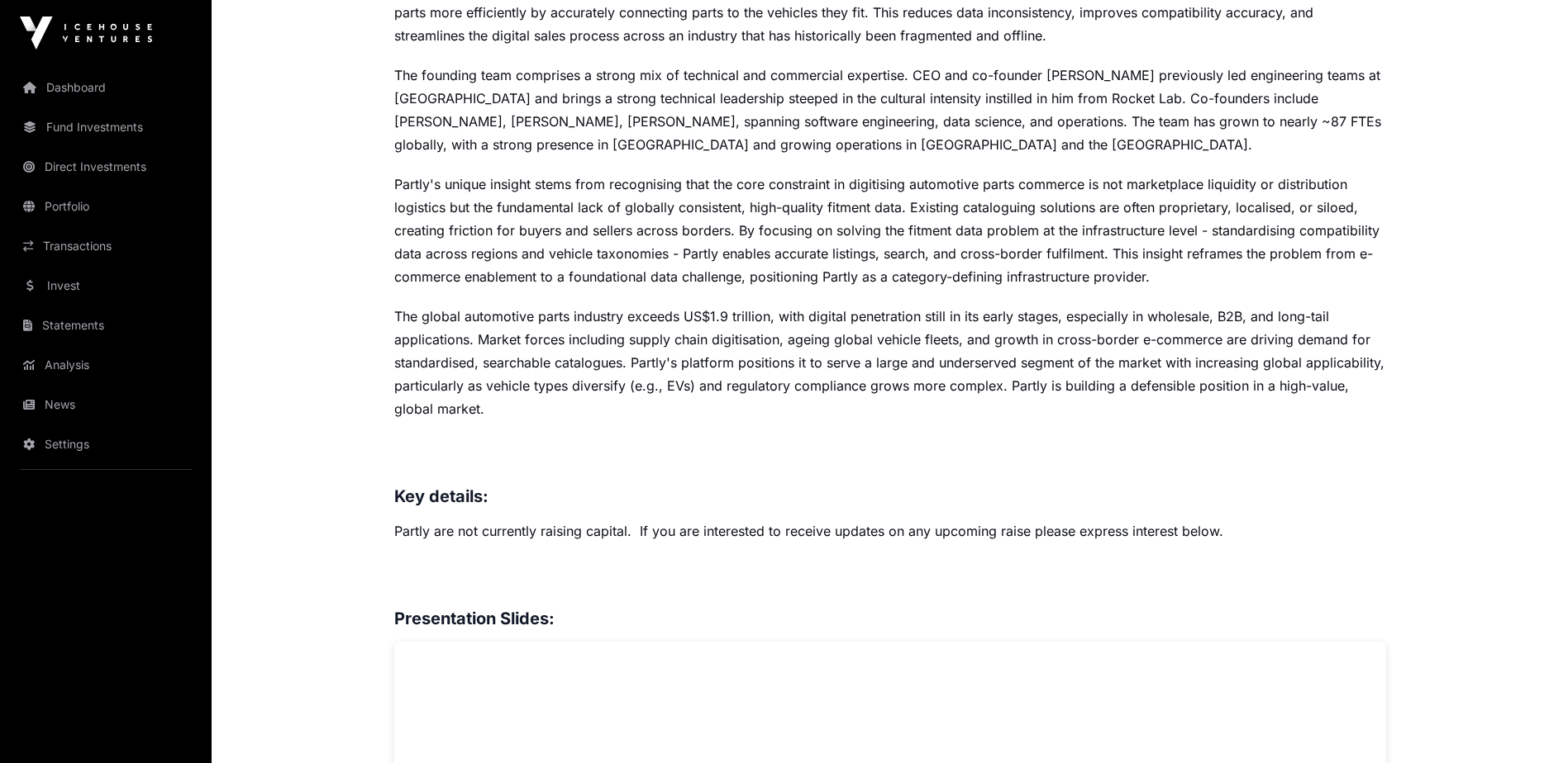
scroll to position [814, 0]
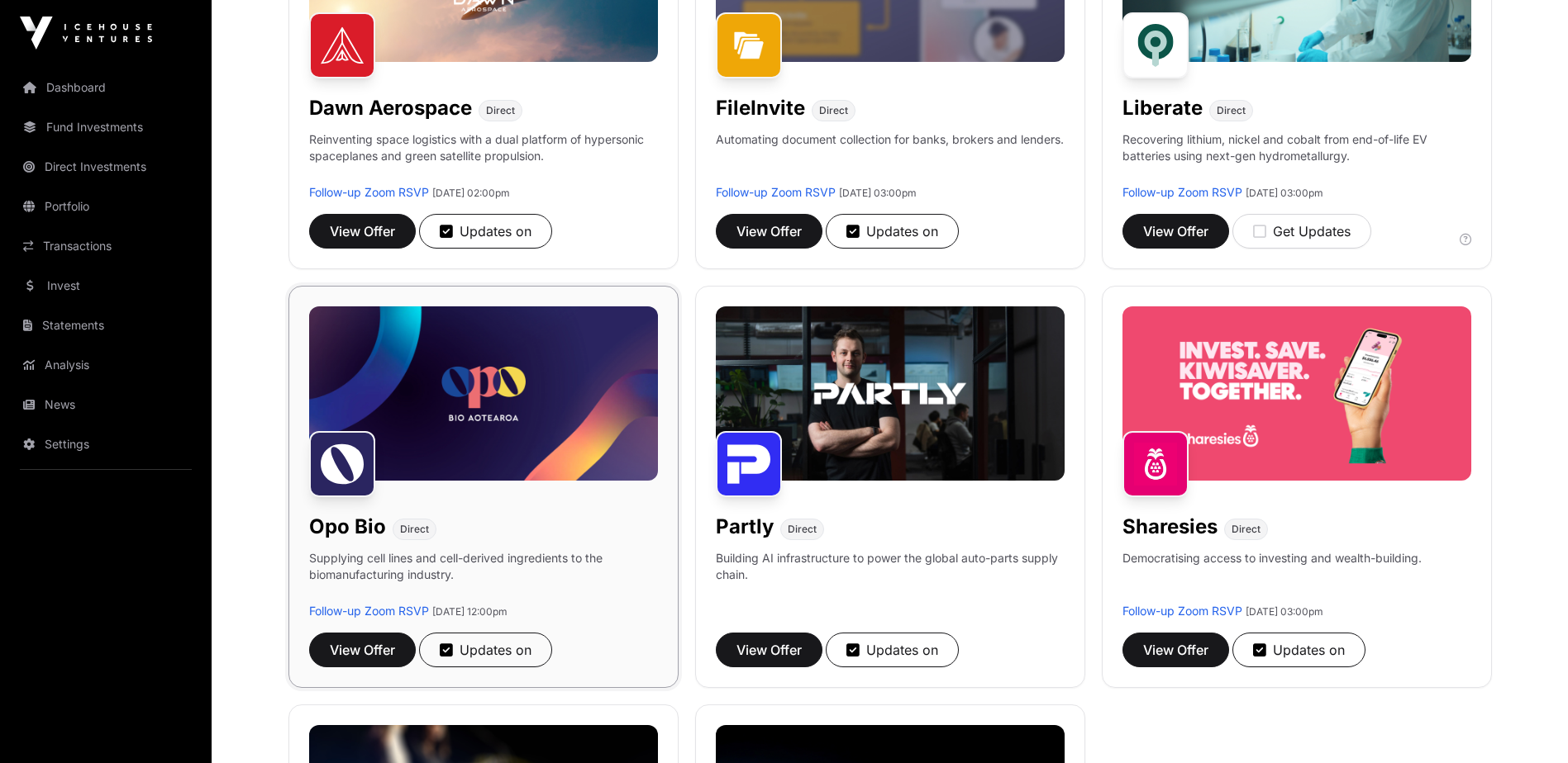
scroll to position [1074, 0]
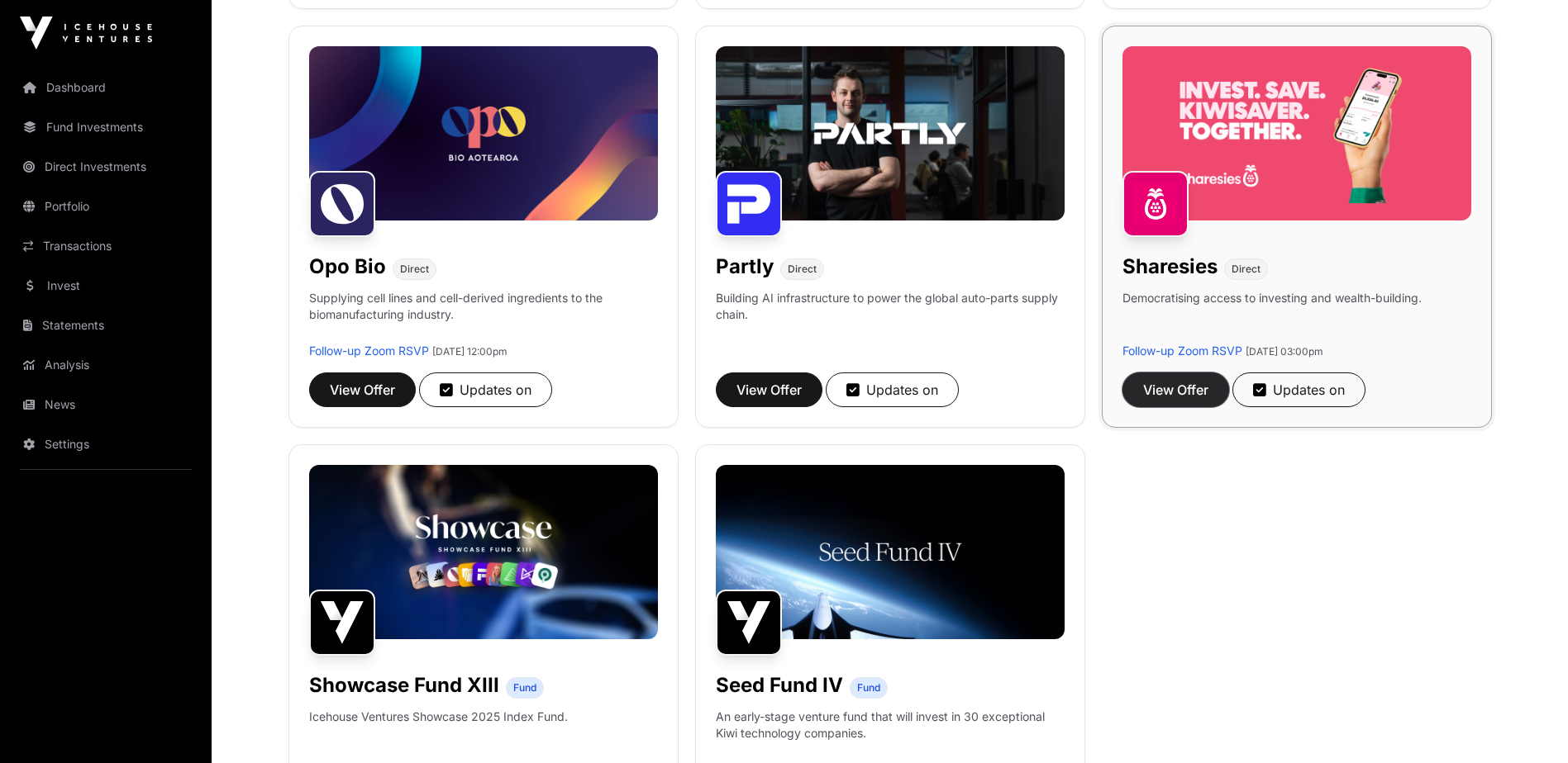
click at [1172, 385] on span "View Offer" at bounding box center [1175, 390] width 65 height 20
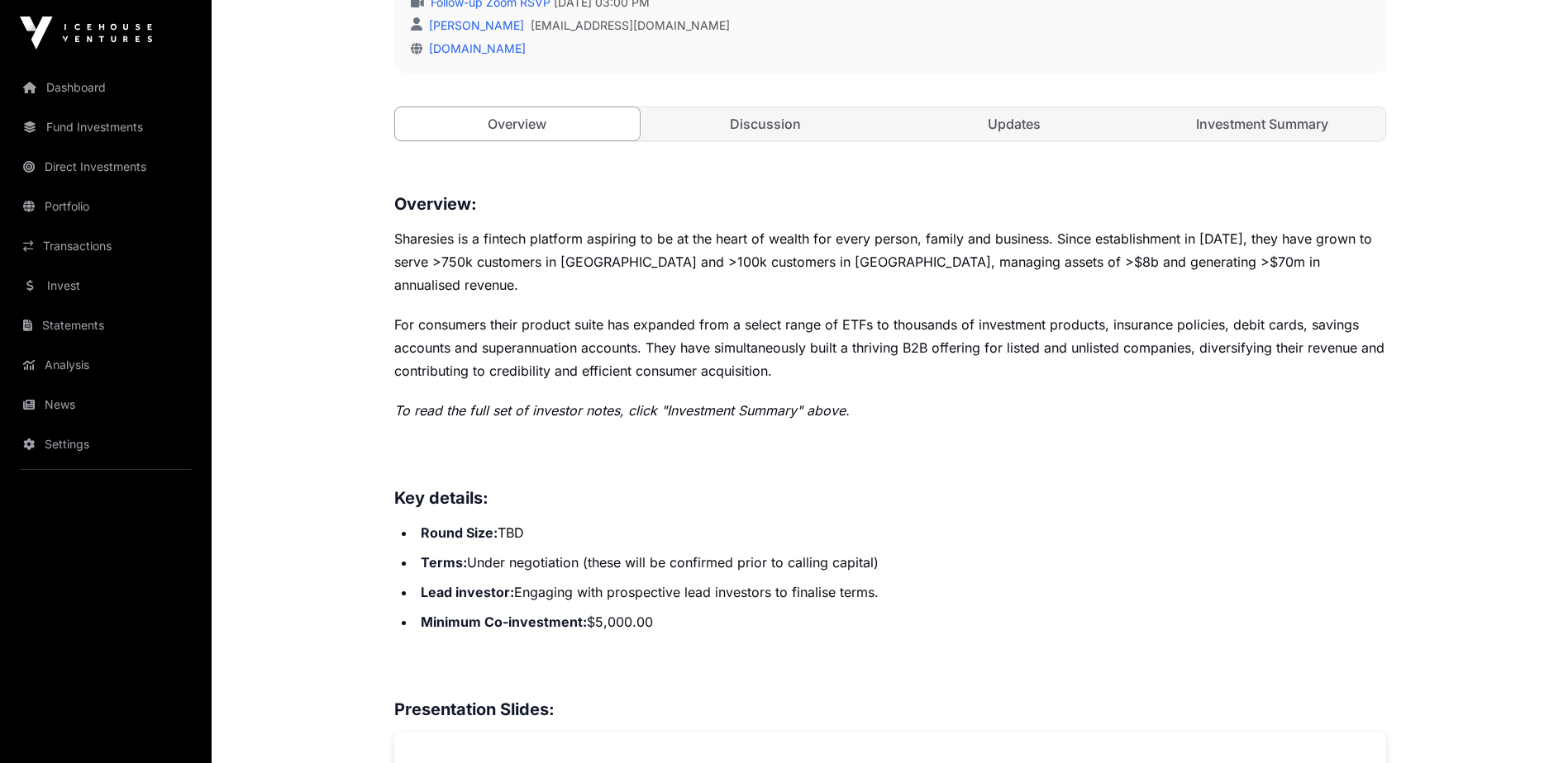
scroll to position [578, 0]
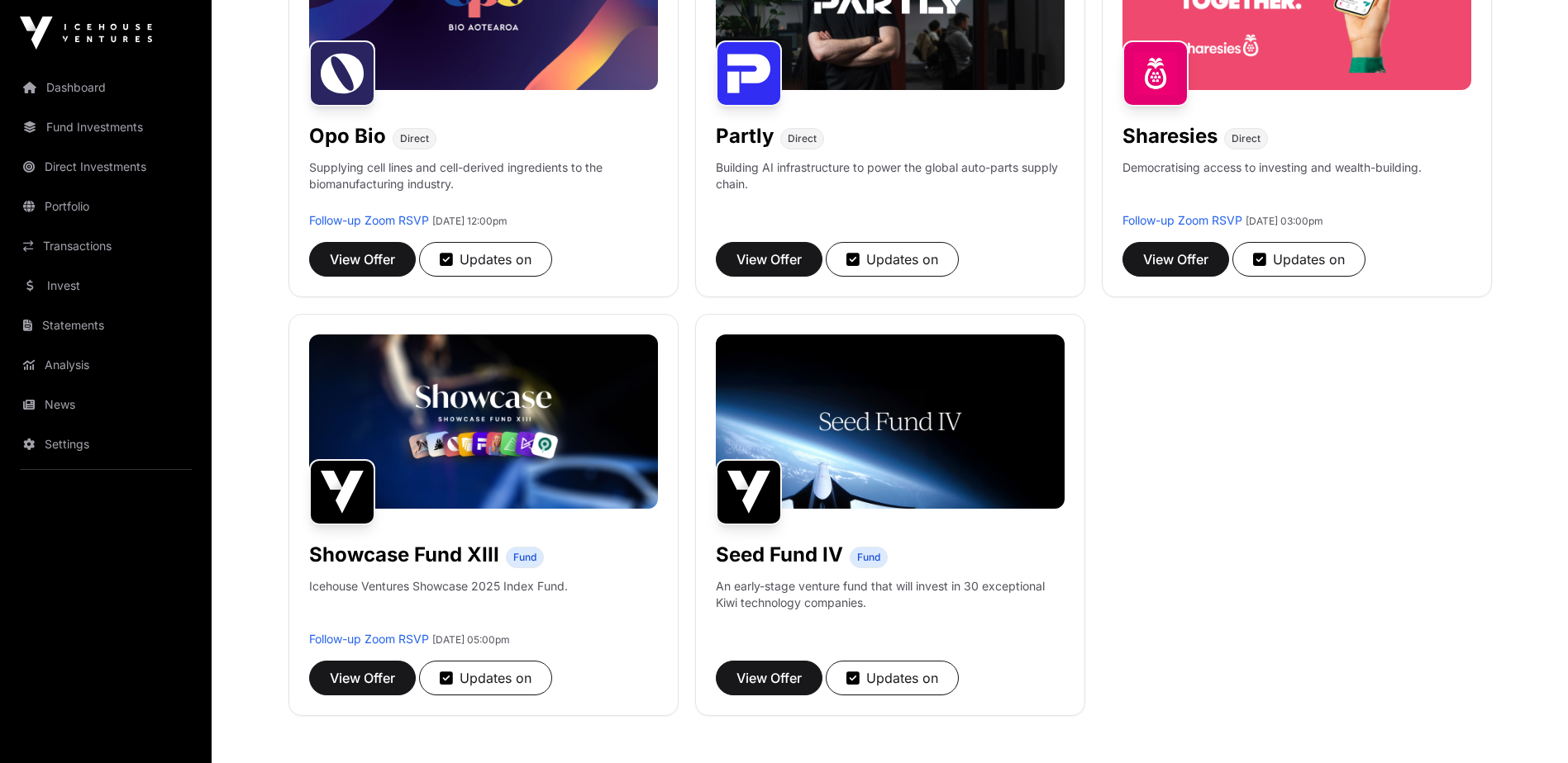
scroll to position [1404, 0]
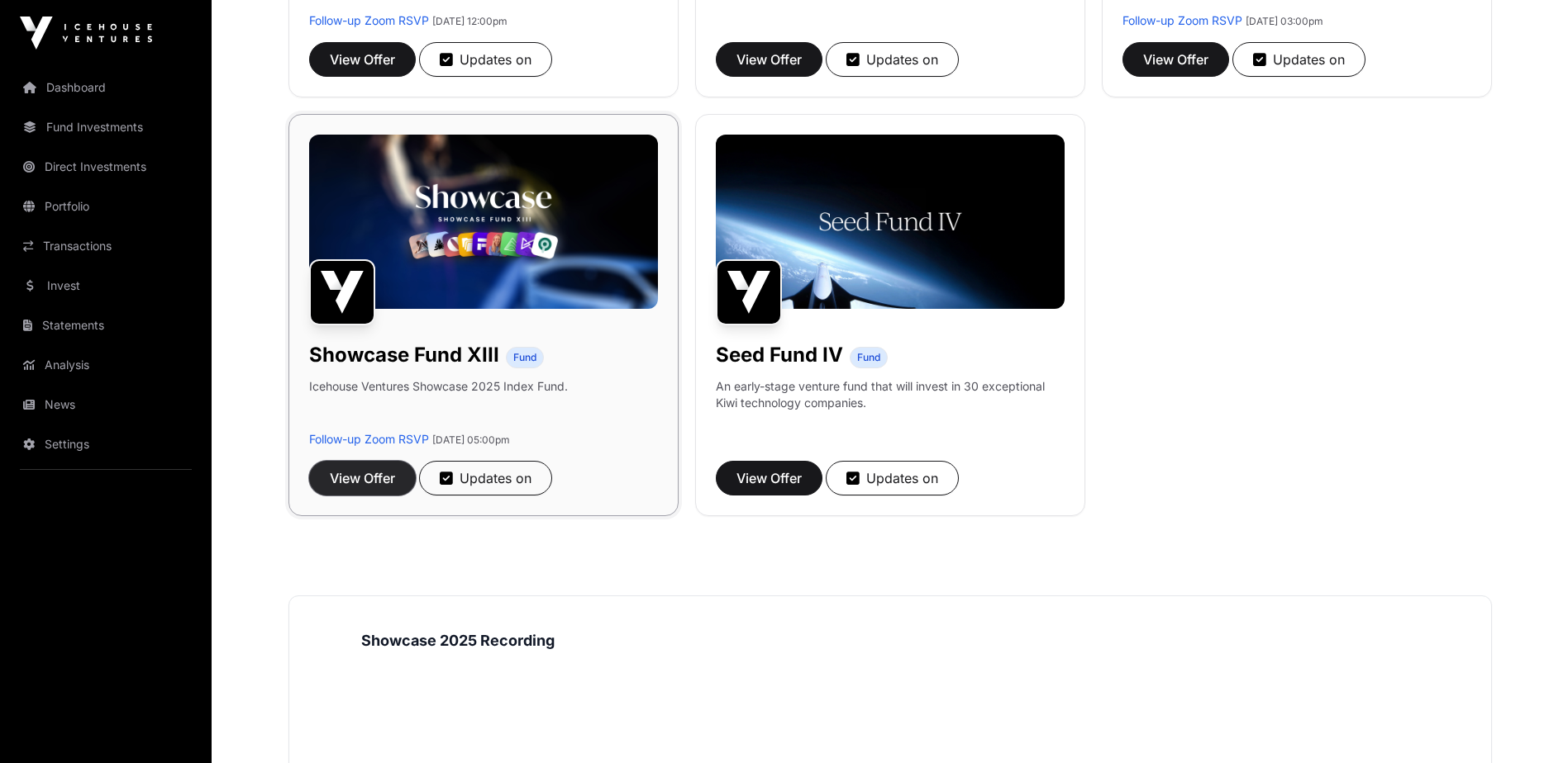
click at [356, 469] on span "View Offer" at bounding box center [362, 478] width 65 height 20
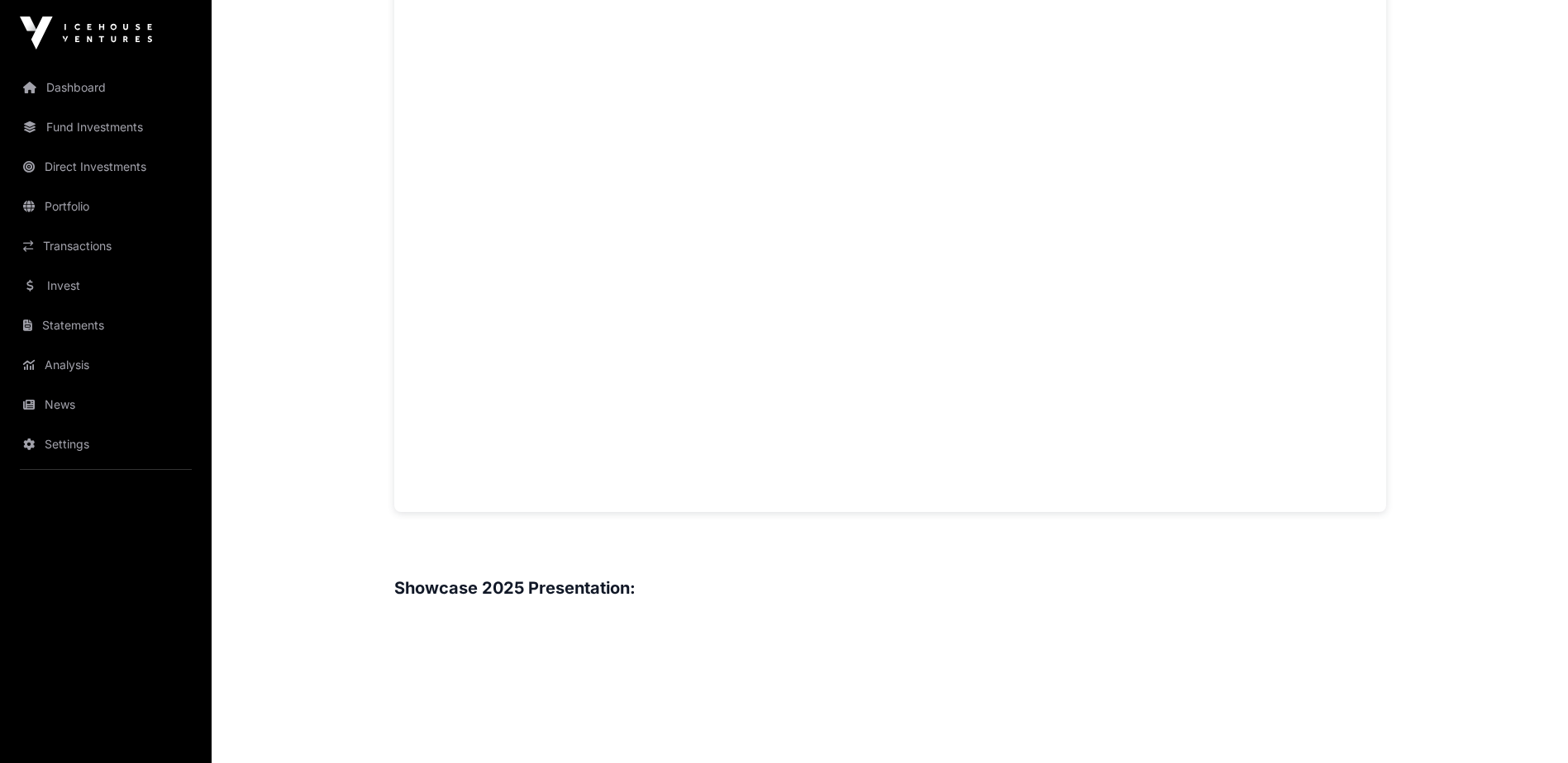
scroll to position [1239, 0]
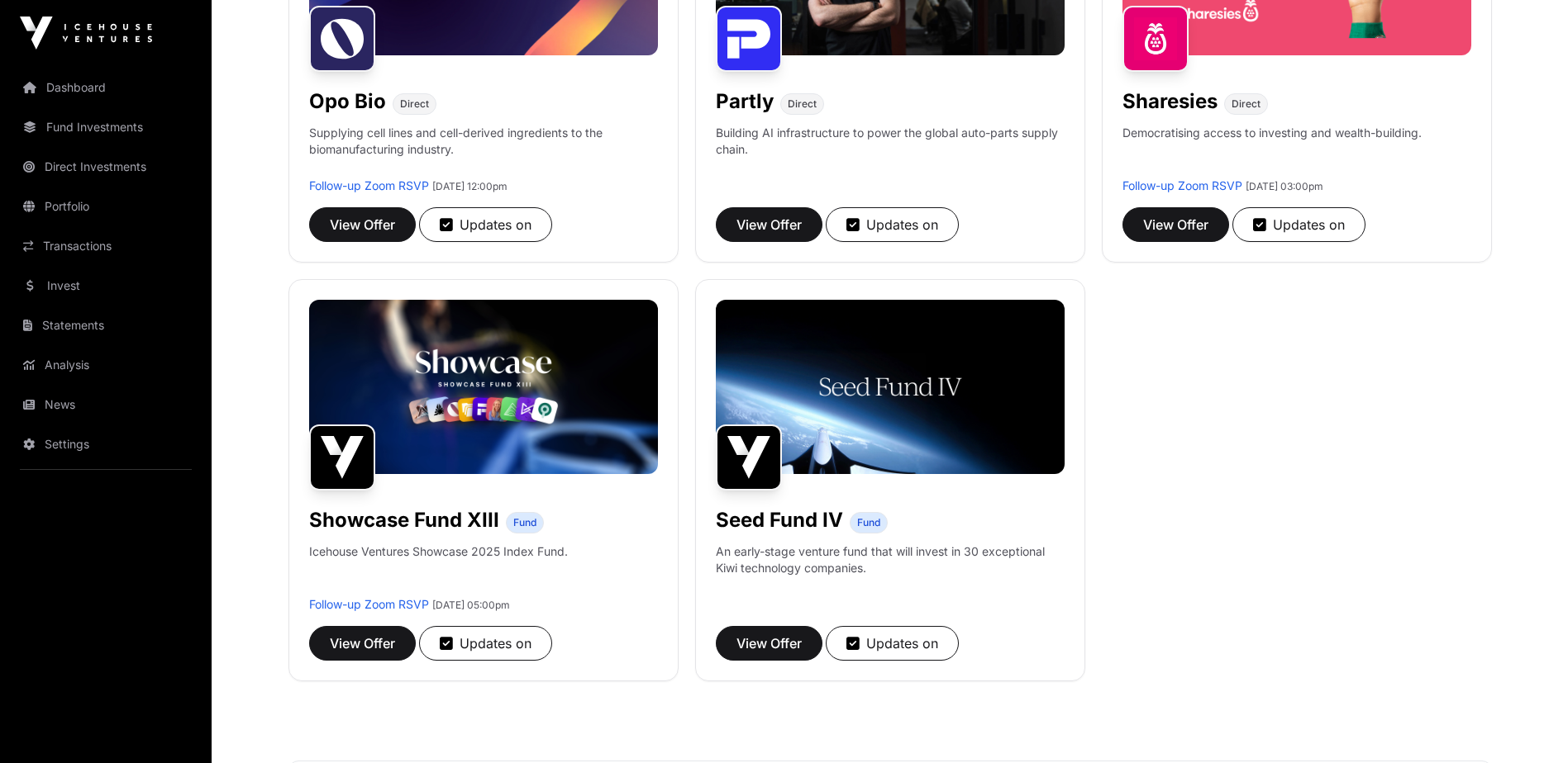
scroll to position [1404, 0]
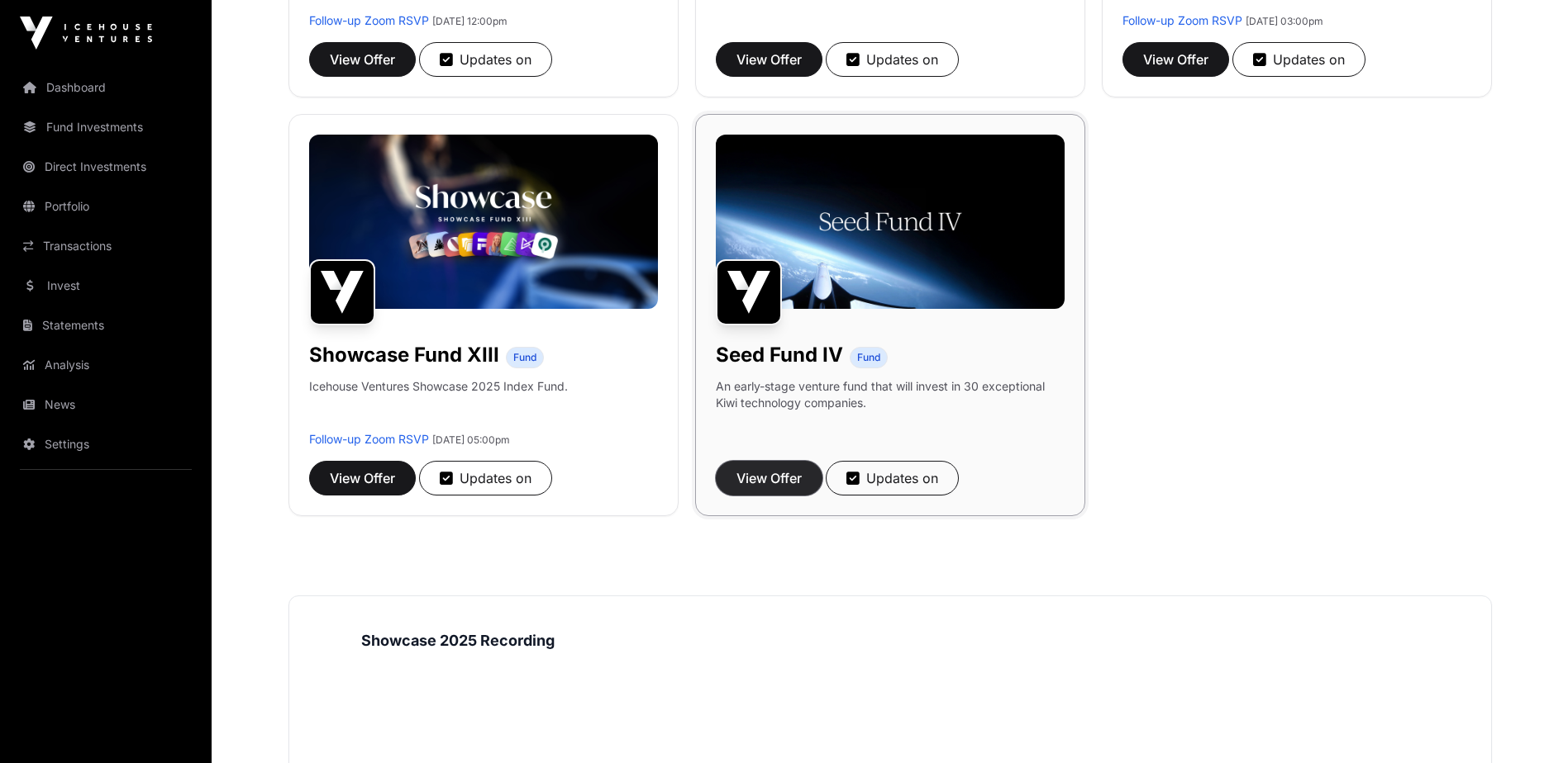
click at [761, 487] on span "View Offer" at bounding box center [769, 478] width 65 height 20
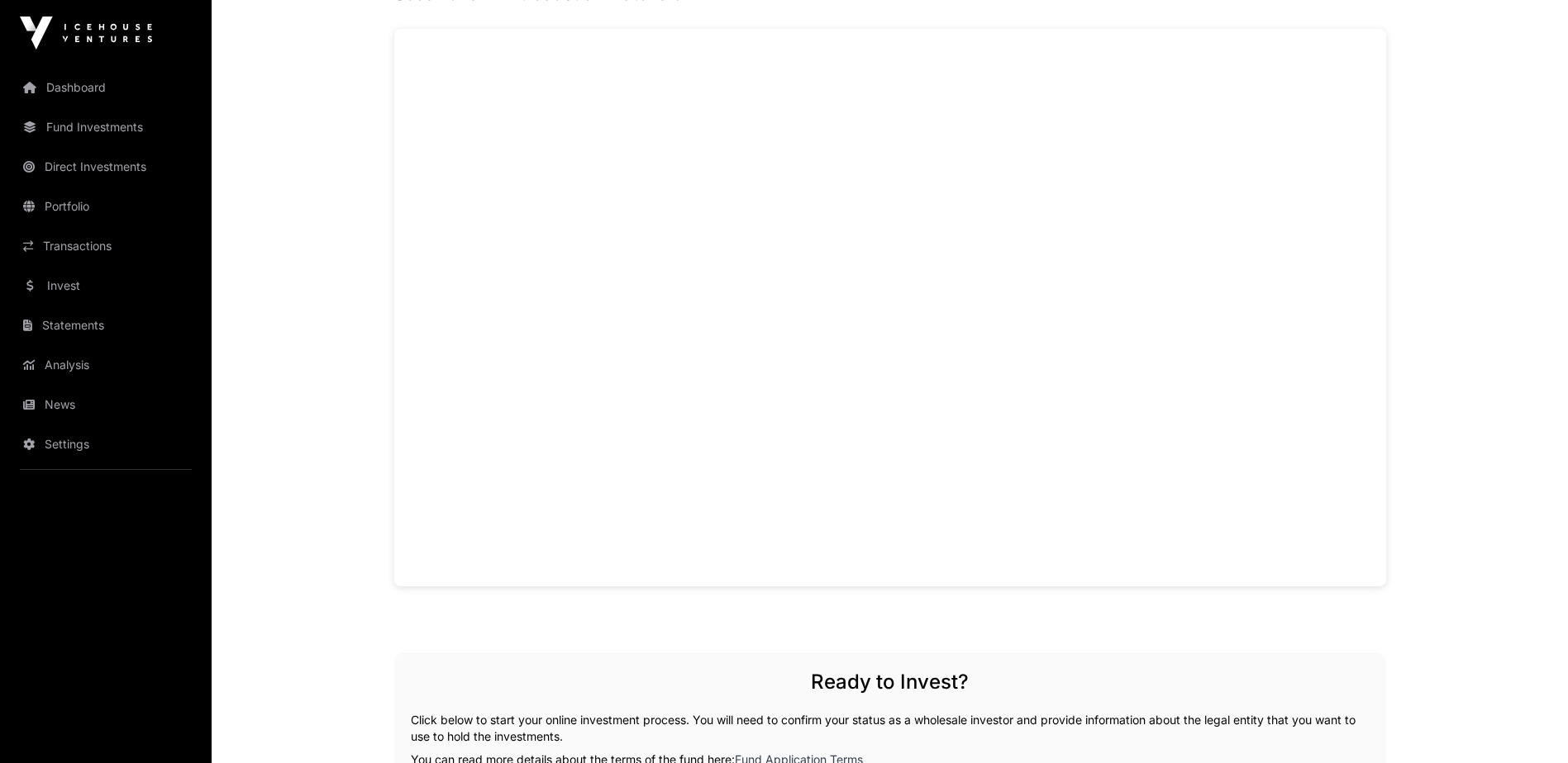
scroll to position [1156, 0]
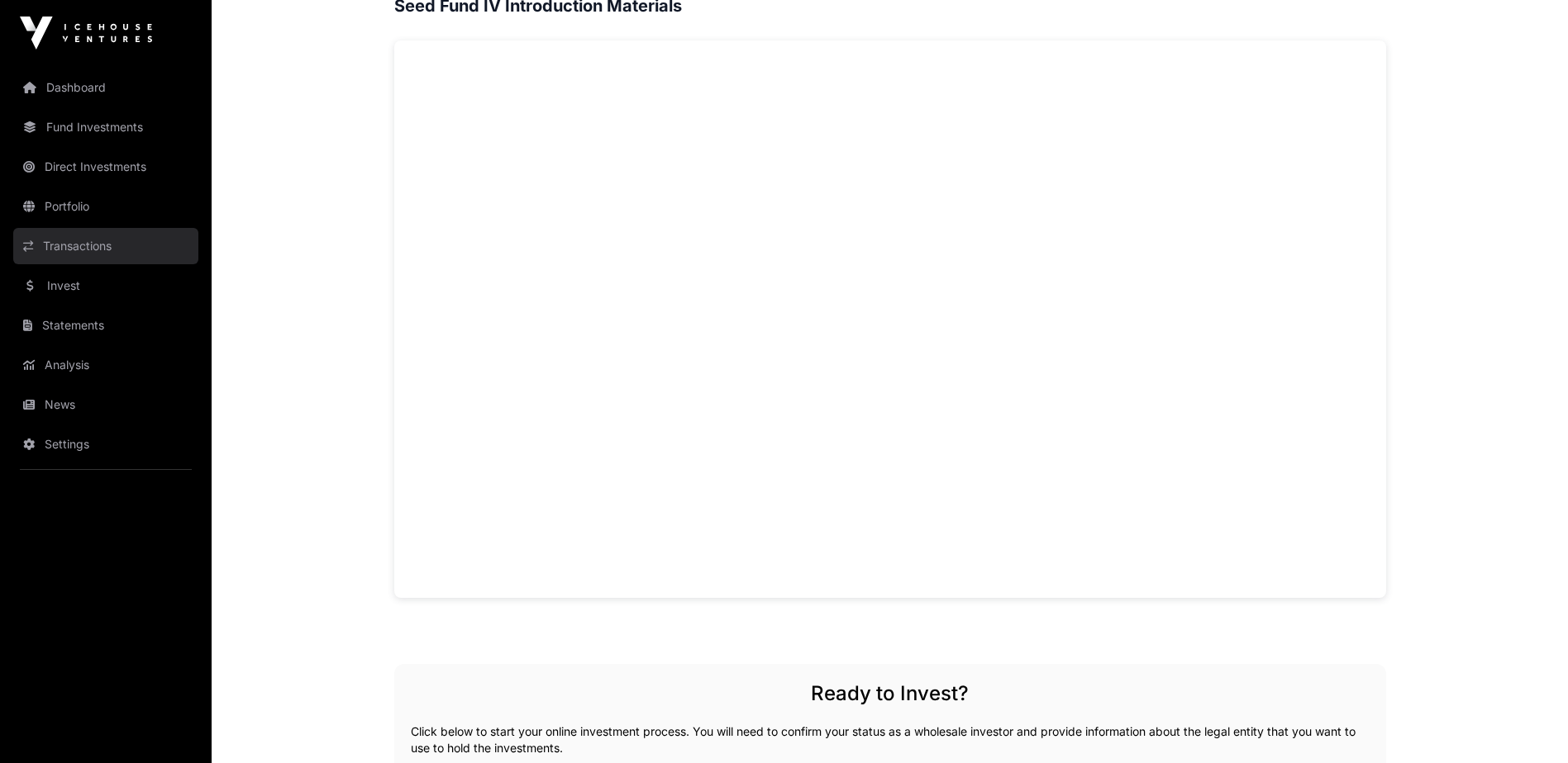
click at [98, 238] on link "Transactions" at bounding box center [106, 246] width 185 height 37
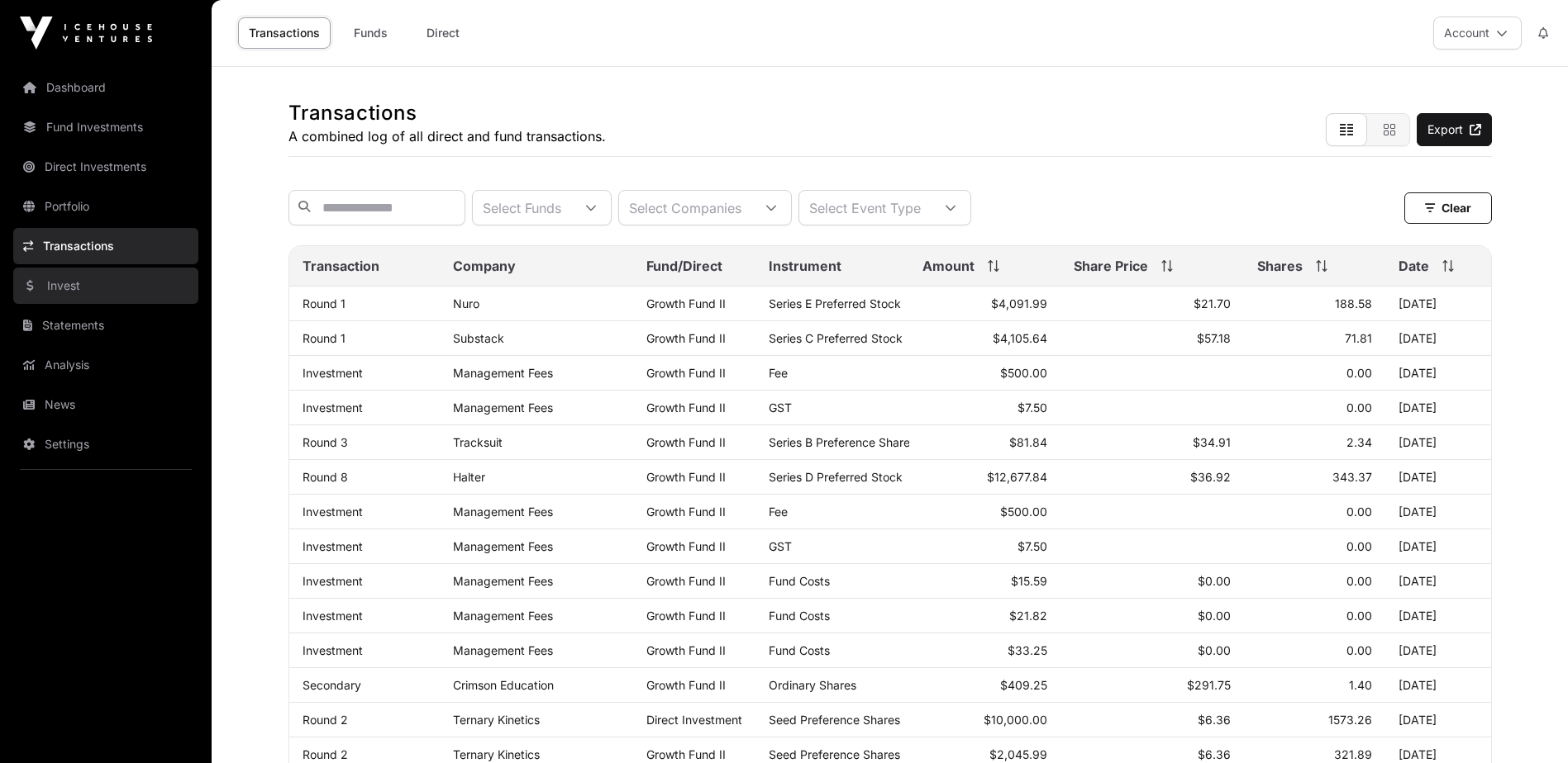
click at [86, 290] on link "Invest" at bounding box center [106, 286] width 185 height 37
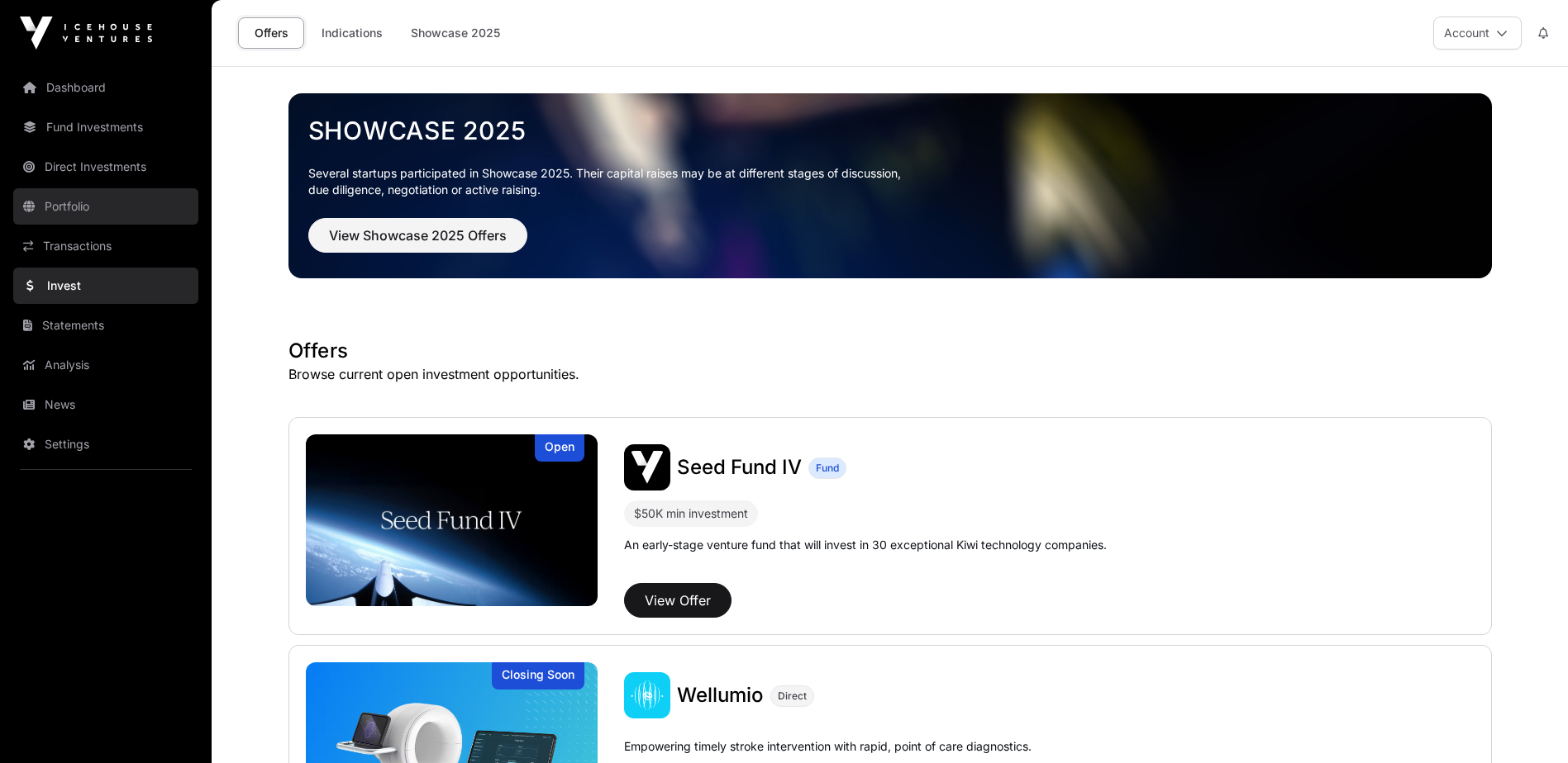
click at [120, 194] on link "Portfolio" at bounding box center [106, 207] width 185 height 37
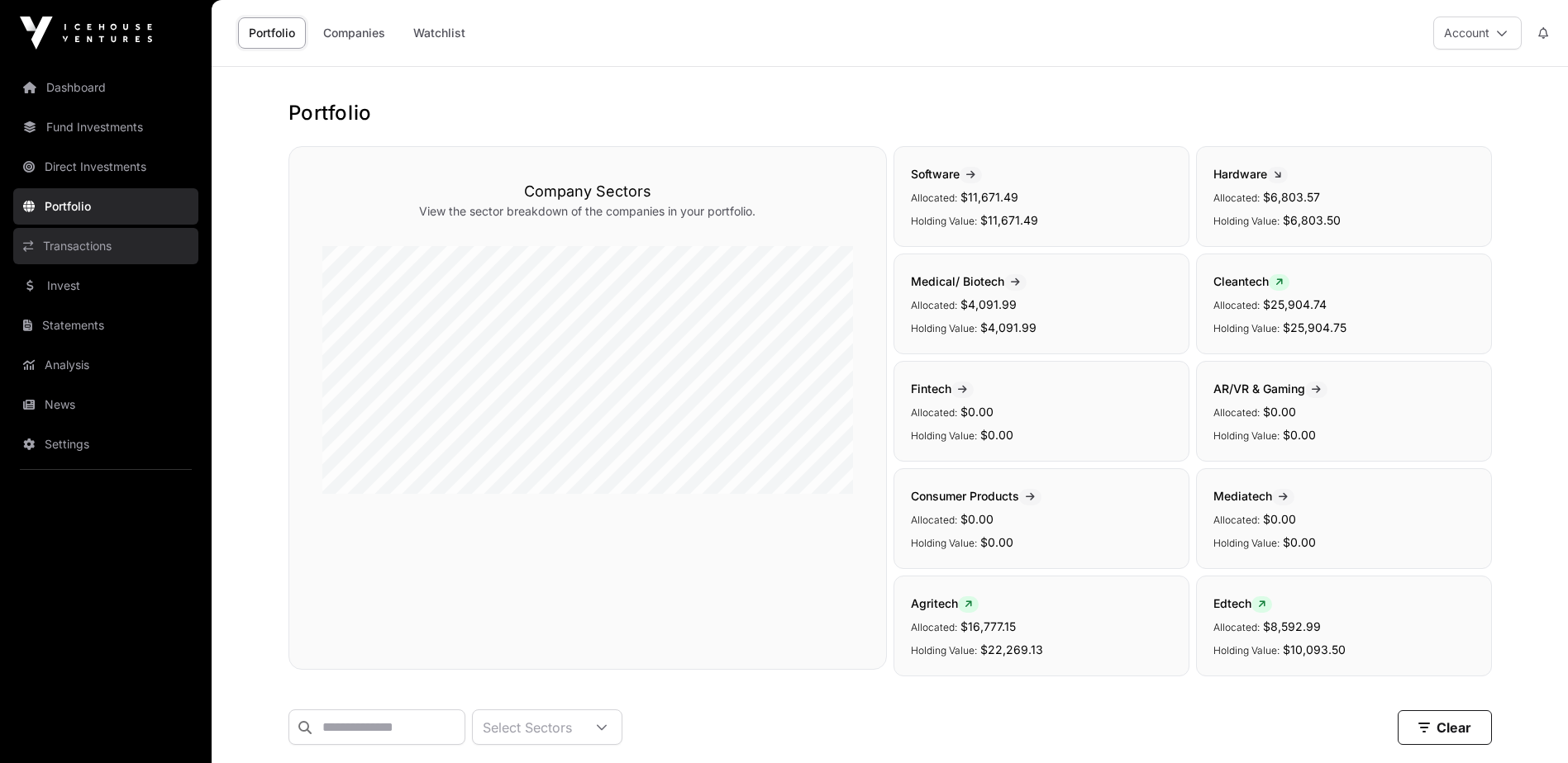
click at [94, 262] on link "Transactions" at bounding box center [106, 246] width 185 height 37
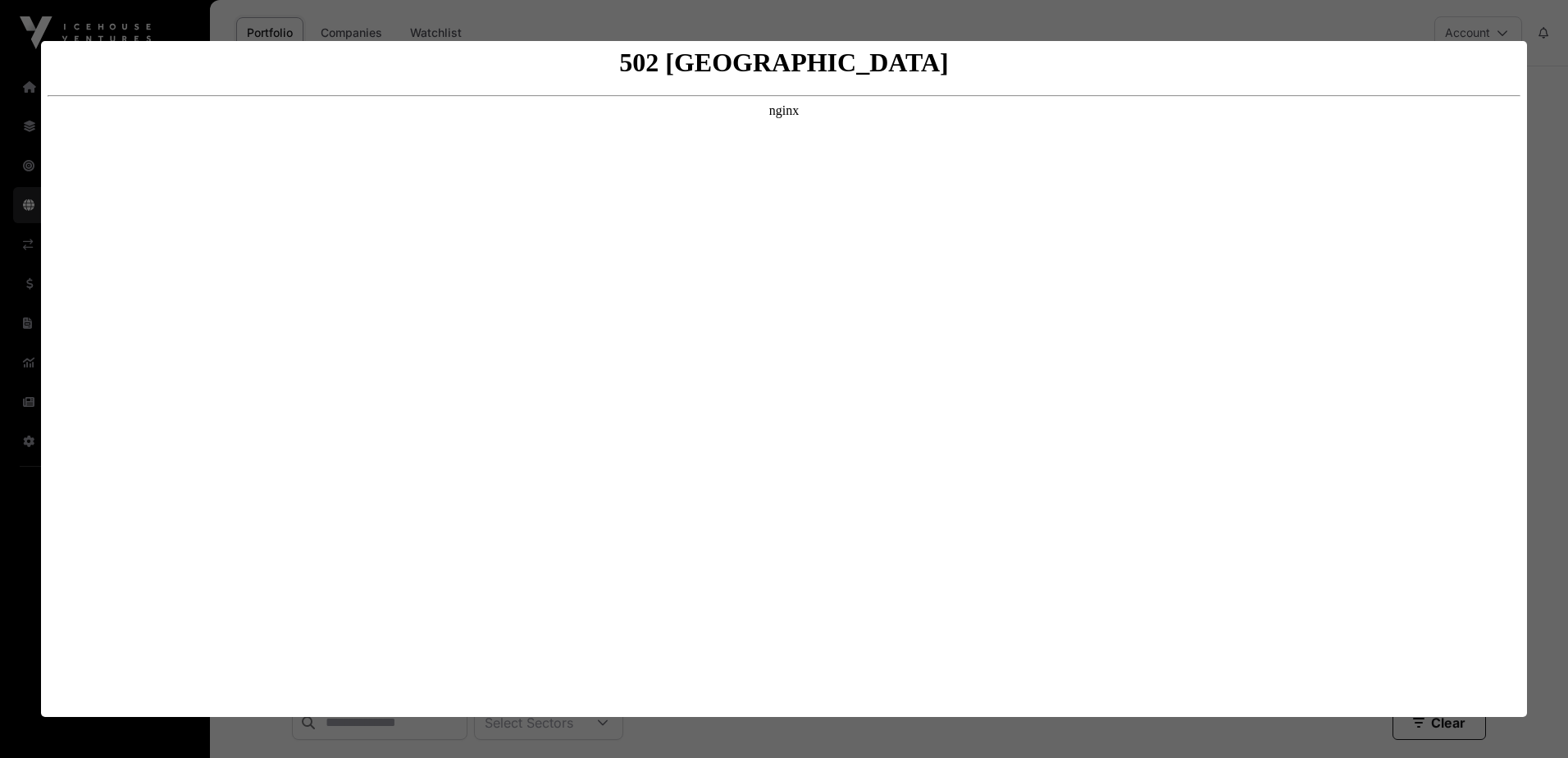
click at [1282, 23] on div at bounding box center [784, 379] width 1568 height 758
